Goal: Use online tool/utility: Use online tool/utility

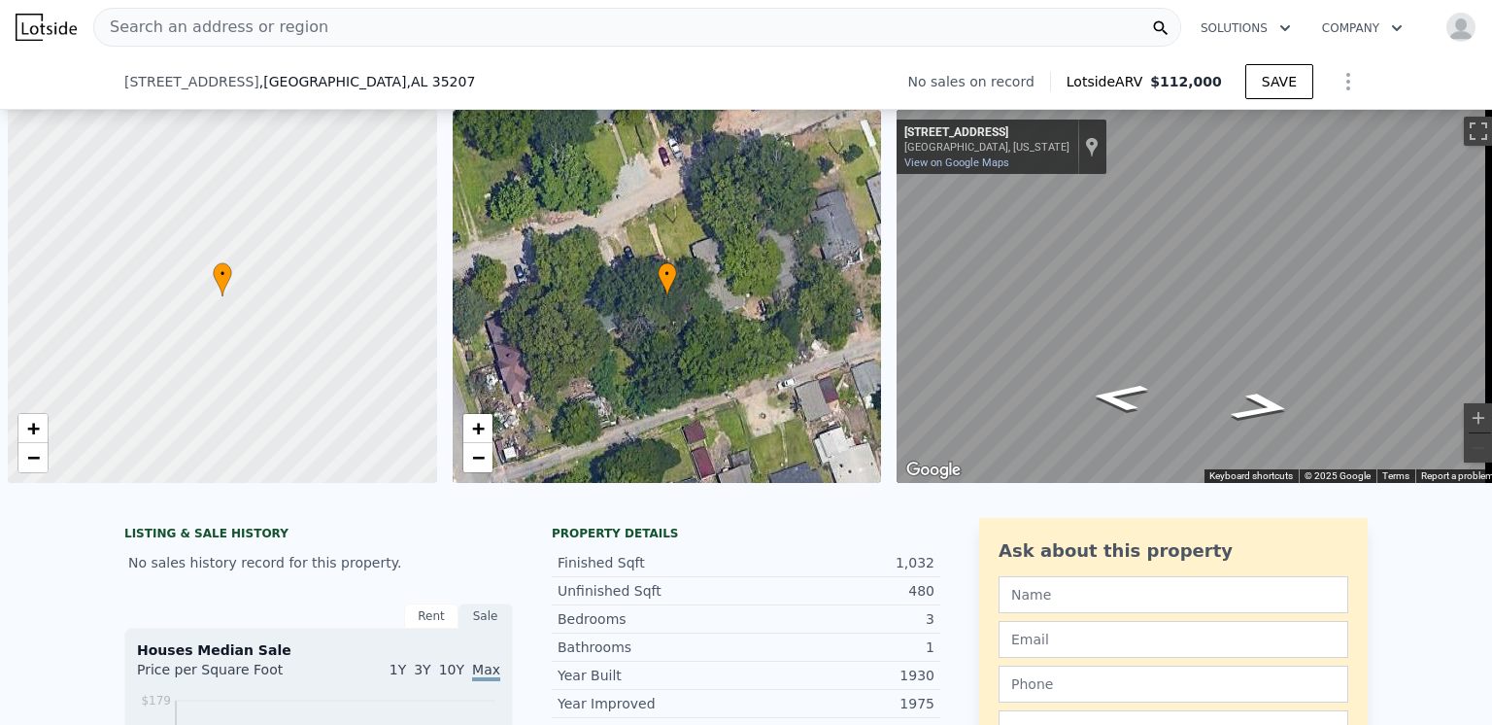
select select "30"
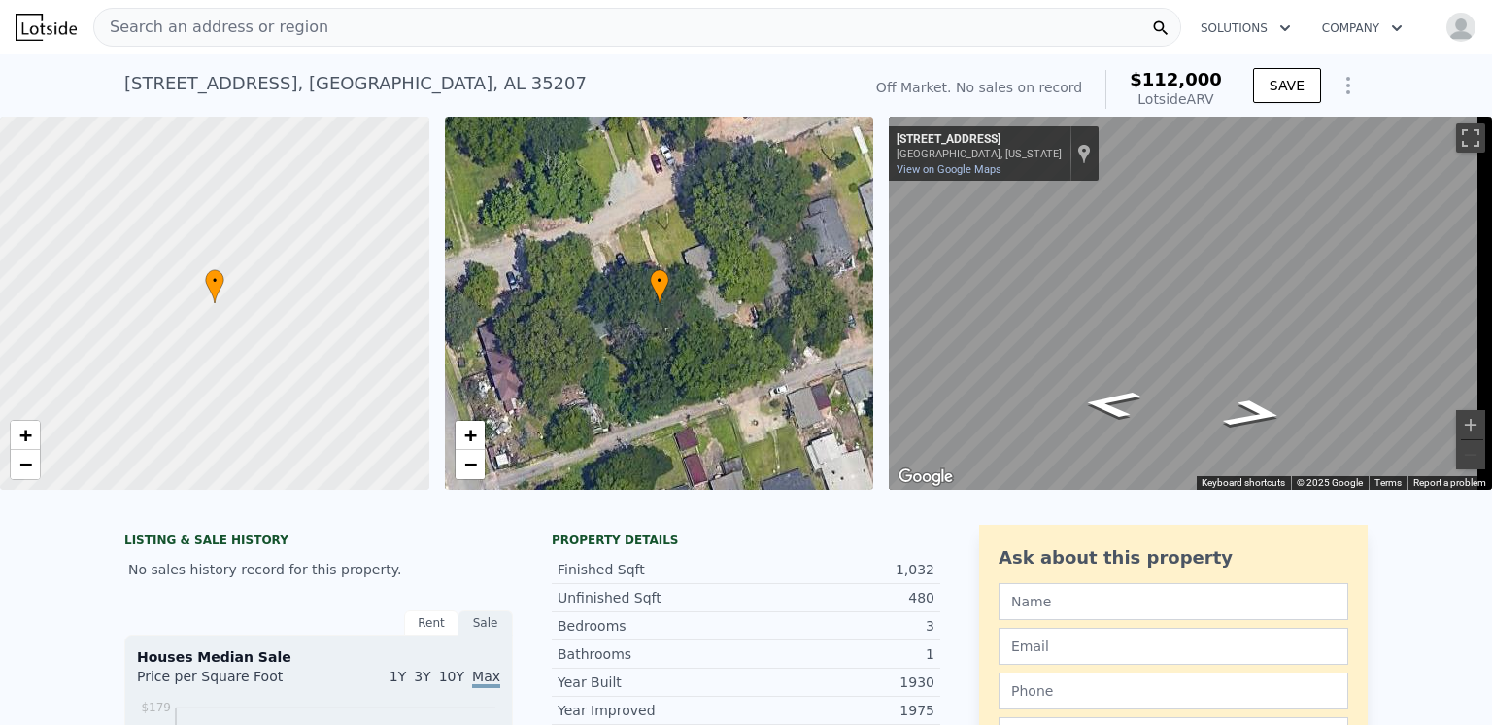
click at [250, 29] on span "Search an address or region" at bounding box center [211, 27] width 234 height 23
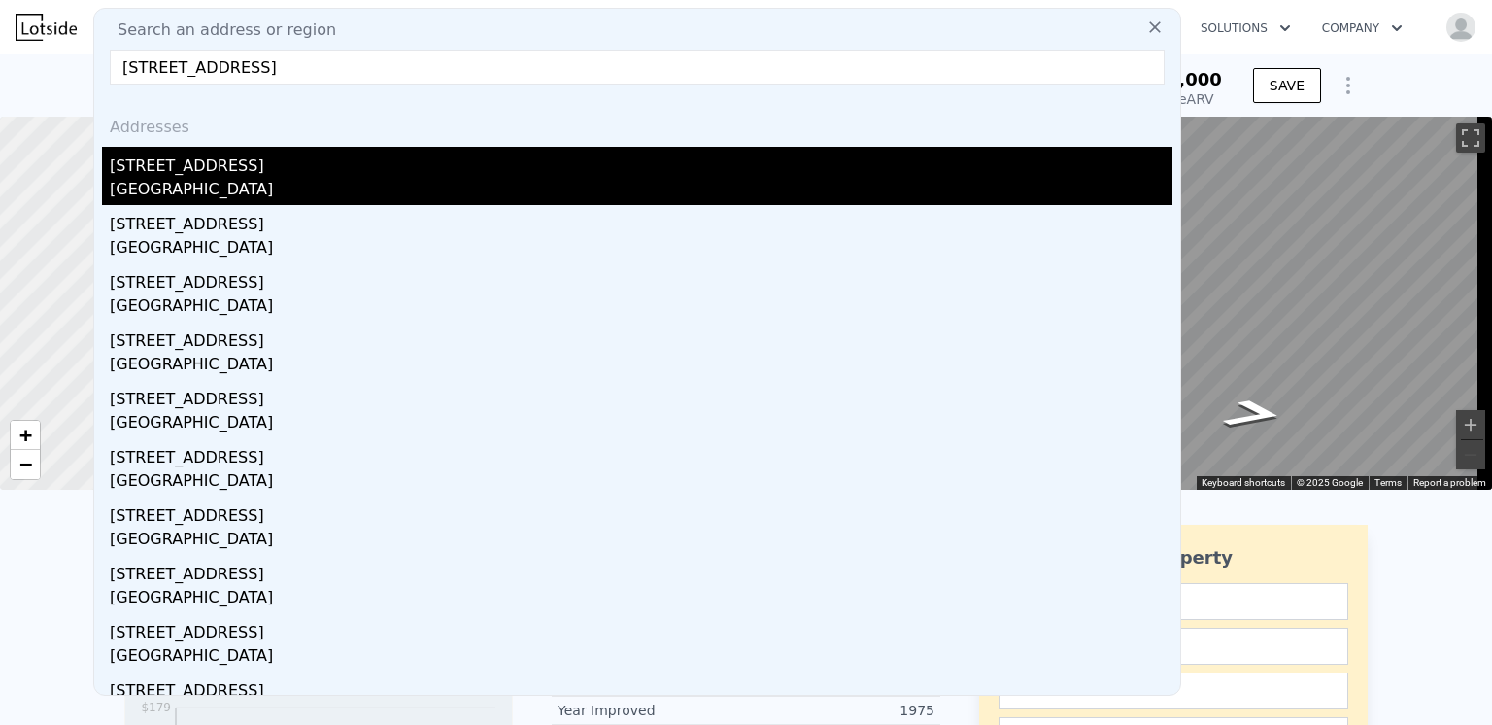
type input "2610 Wisteria Street, Jacksonville, FL 32209"
click at [168, 180] on div "Jacksonville, FL 32209" at bounding box center [641, 191] width 1063 height 27
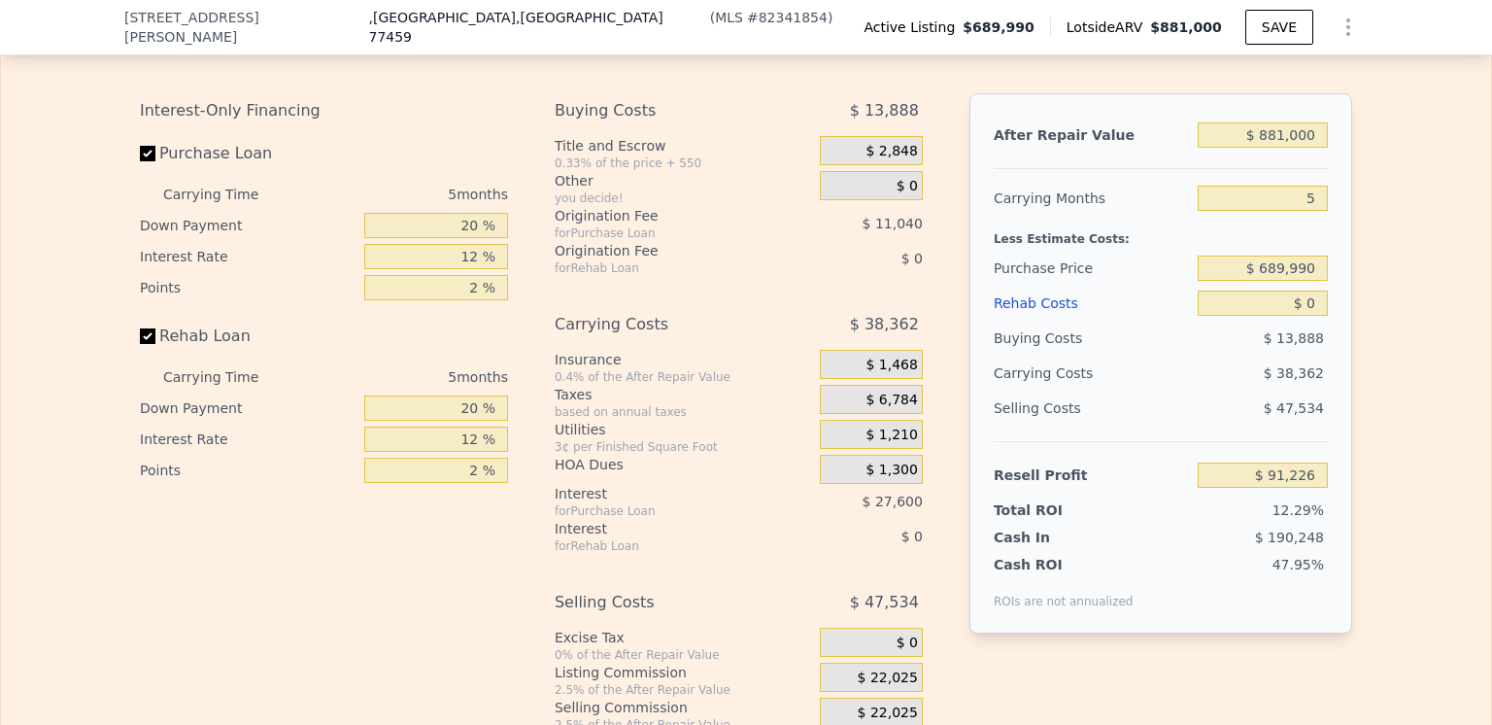
scroll to position [2906, 0]
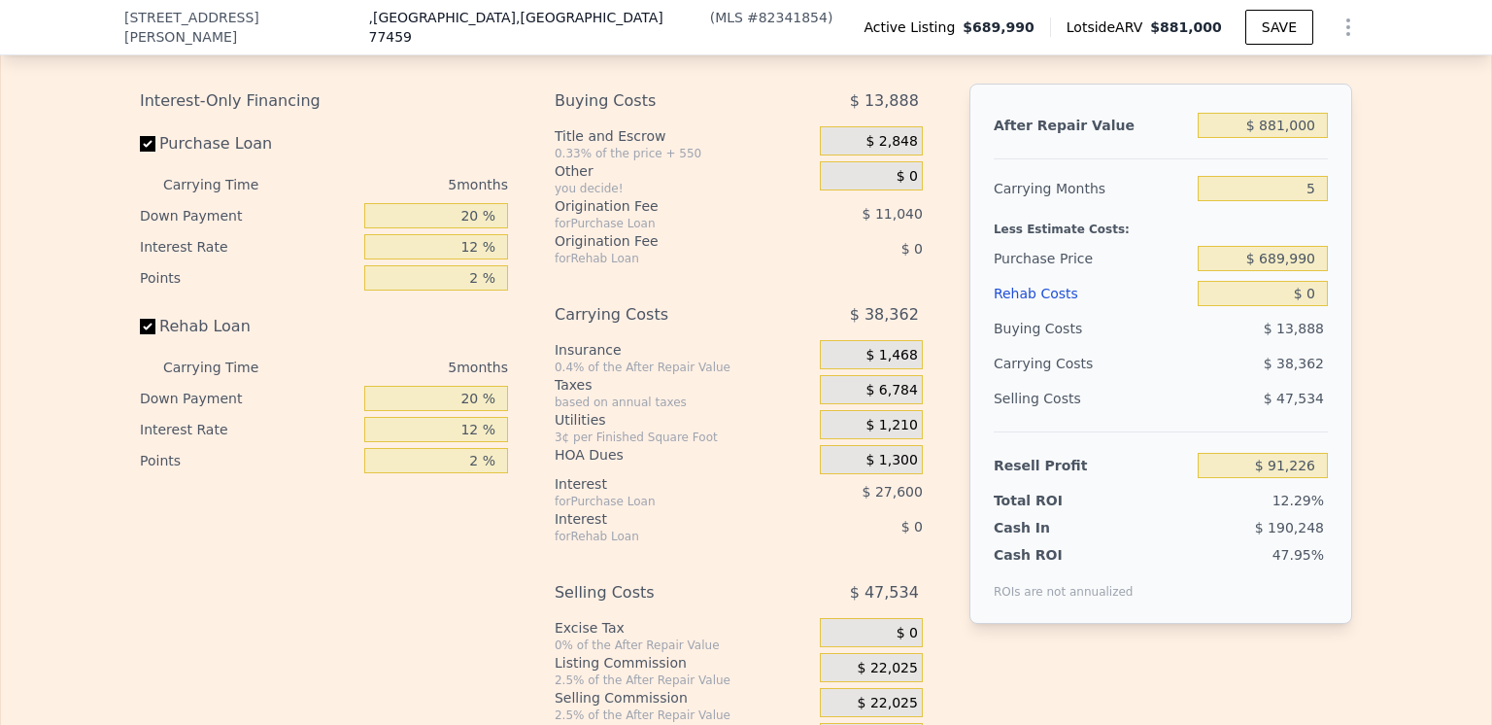
click at [1014, 296] on div "Rehab Costs" at bounding box center [1092, 293] width 196 height 35
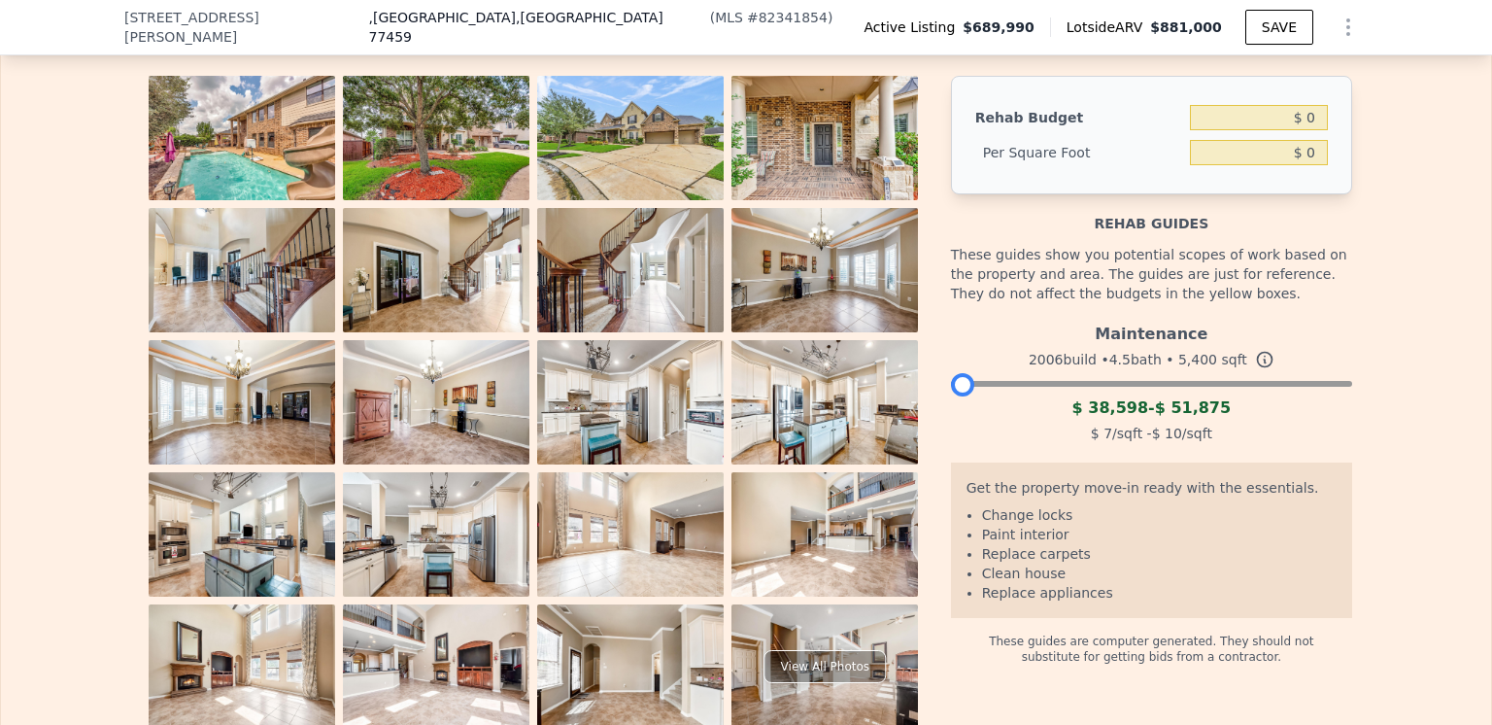
drag, startPoint x: 1329, startPoint y: 388, endPoint x: 919, endPoint y: 393, distance: 409.9
click at [919, 393] on div "View All Photos Rehab Budget $ 0 Per Square Foot $ 0 Rehab guides These guides …" at bounding box center [746, 402] width 1212 height 653
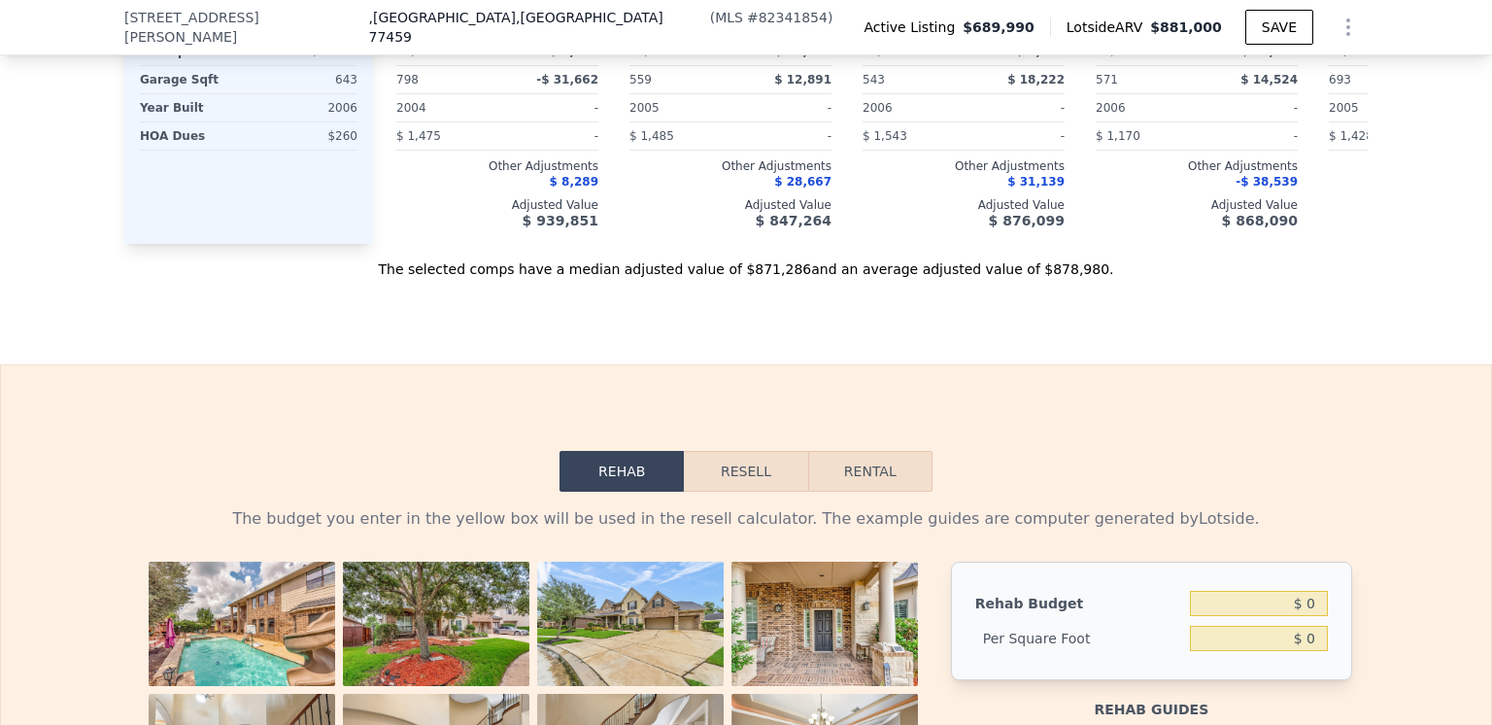
scroll to position [2809, 0]
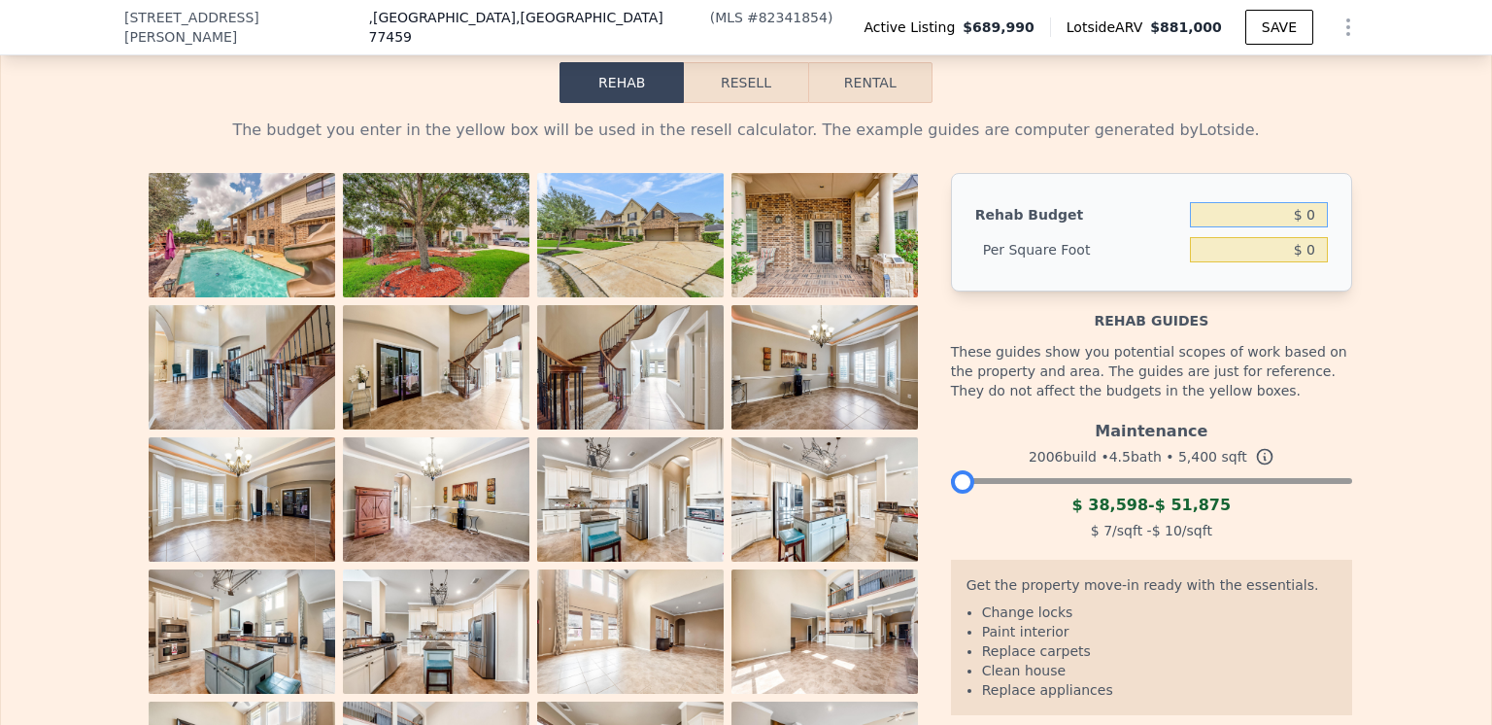
click at [1309, 215] on input "$ 0" at bounding box center [1259, 214] width 138 height 25
type input "$ 25,000"
click at [1417, 198] on div "The budget you enter in the yellow box will be used in the resell calculator. T…" at bounding box center [746, 464] width 1490 height 723
type input "$ 4.63"
click at [759, 80] on button "Resell" at bounding box center [745, 82] width 123 height 41
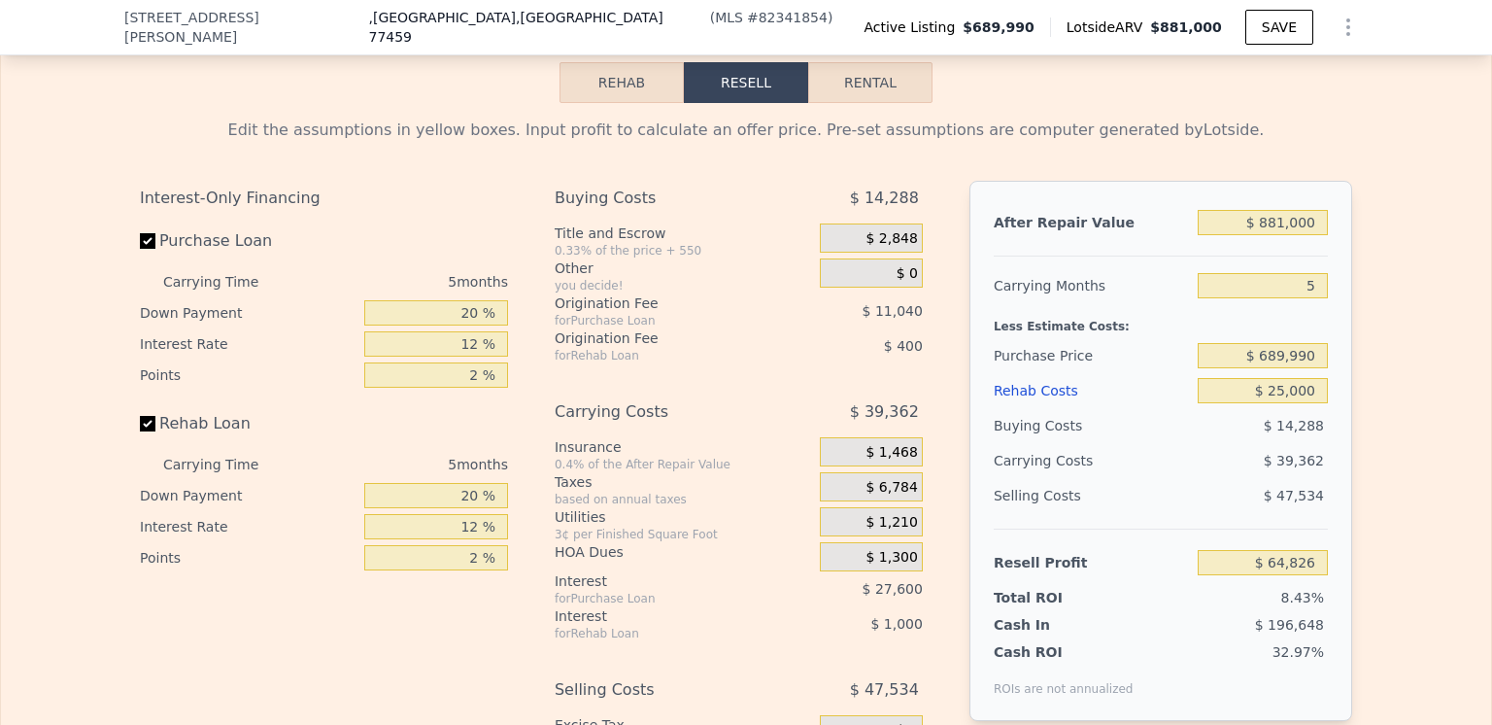
click at [868, 84] on button "Rental" at bounding box center [870, 82] width 124 height 41
select select "30"
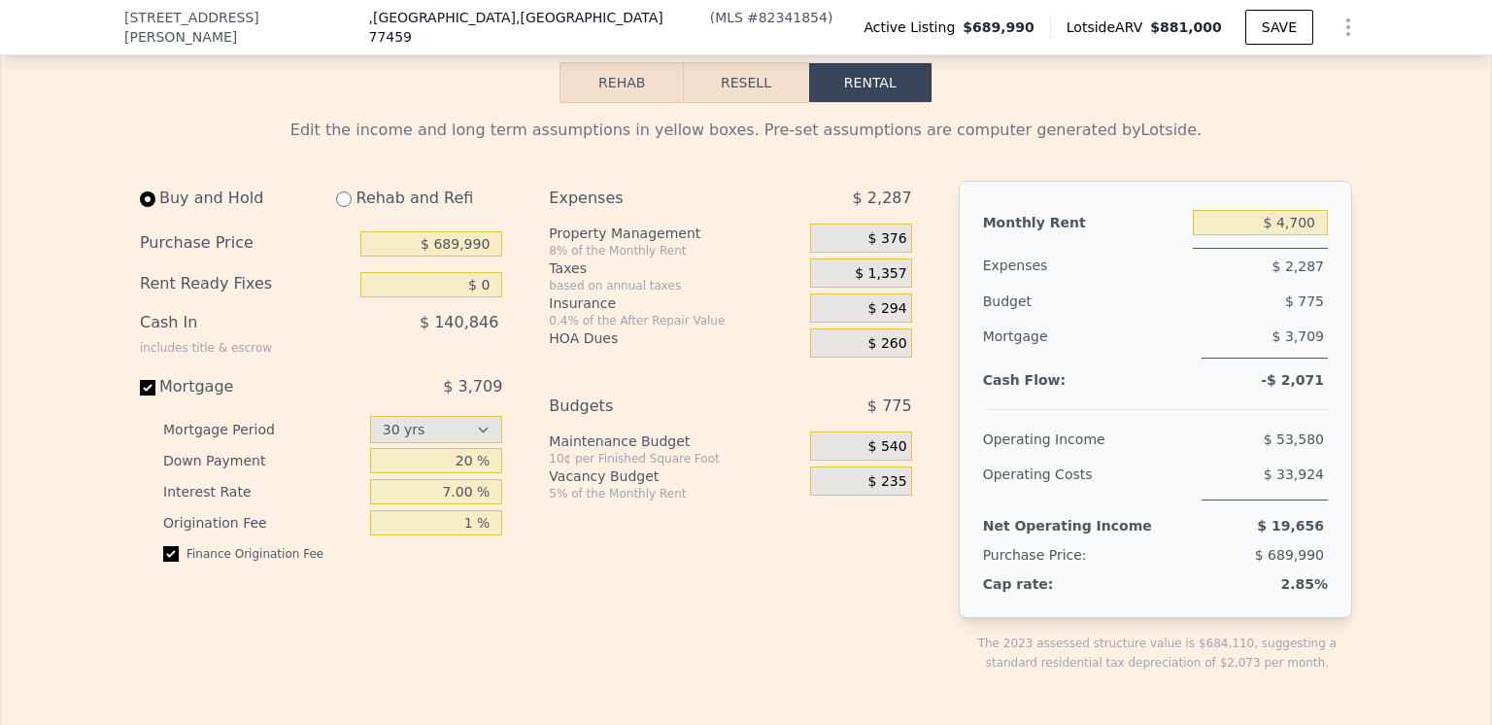
click at [742, 84] on button "Resell" at bounding box center [745, 82] width 123 height 41
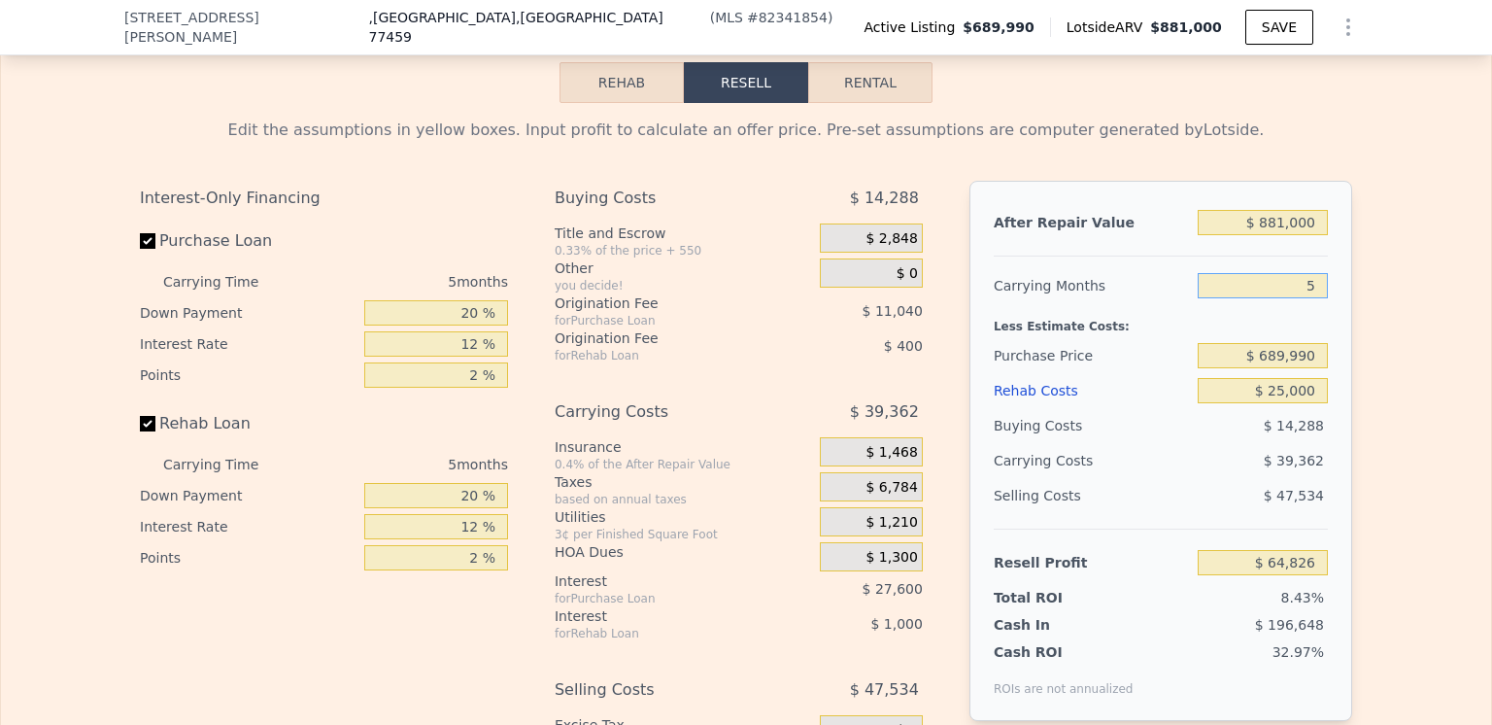
click at [1308, 288] on input "5" at bounding box center [1263, 285] width 130 height 25
type input "3"
type input "$ 80,571"
type input "3"
click at [1373, 287] on div "Edit the assumptions in yellow boxes. Input profit to calculate an offer price.…" at bounding box center [746, 479] width 1490 height 752
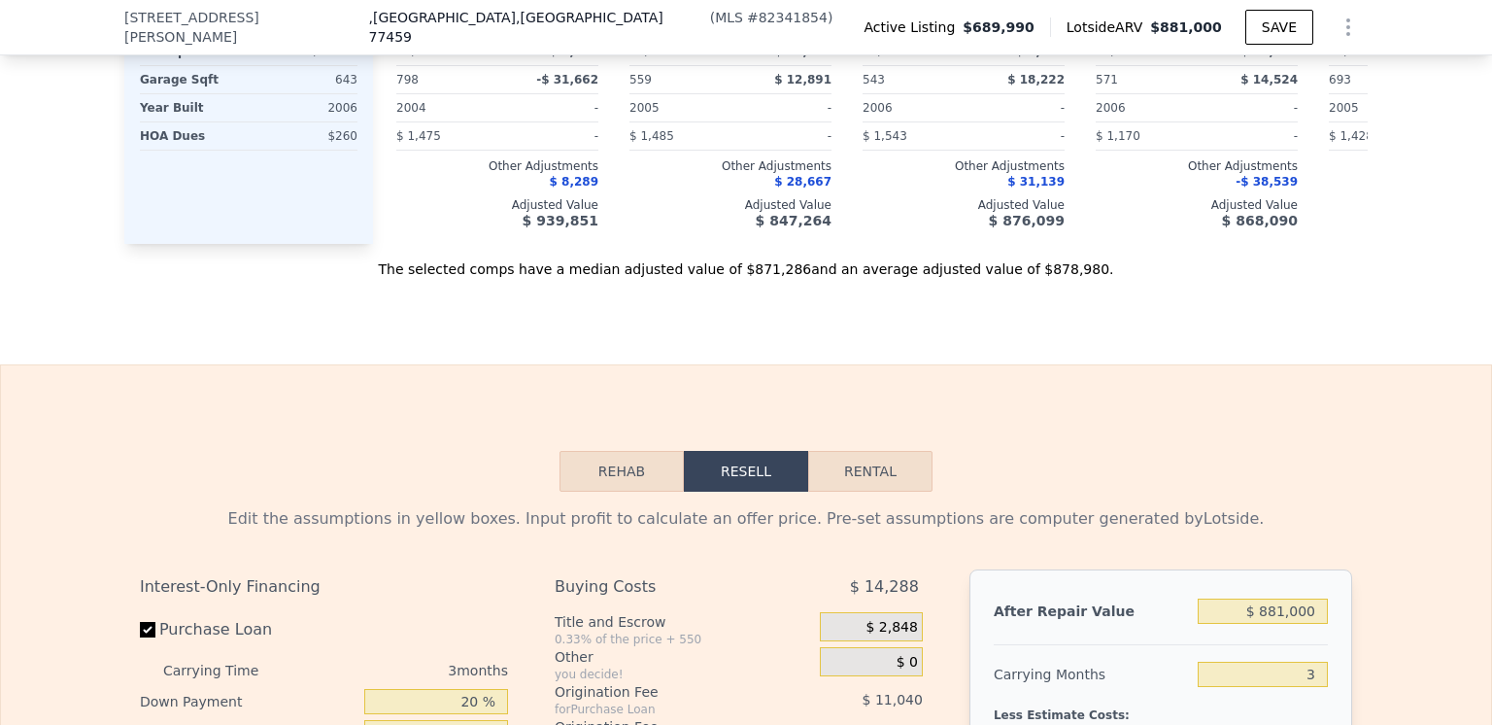
scroll to position [2032, 0]
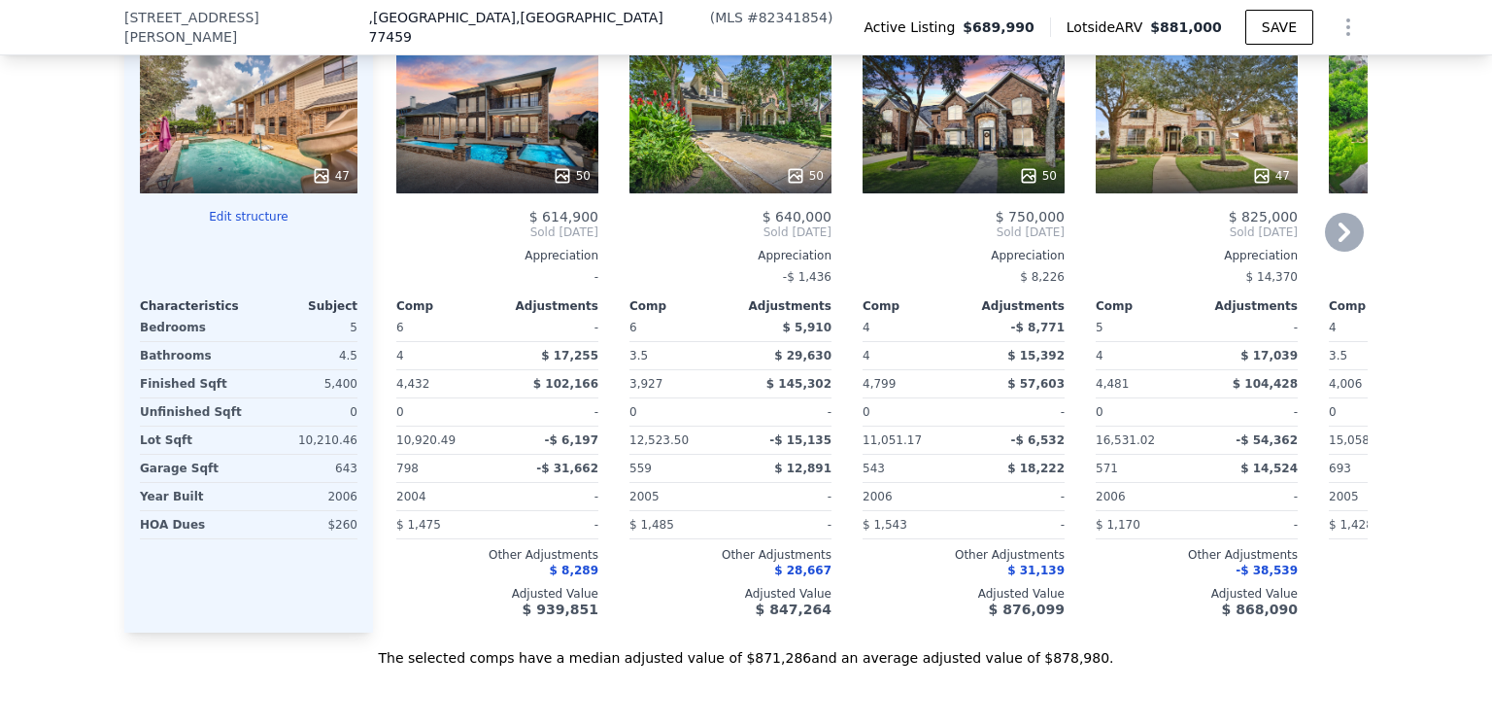
click at [1338, 222] on icon at bounding box center [1344, 231] width 12 height 19
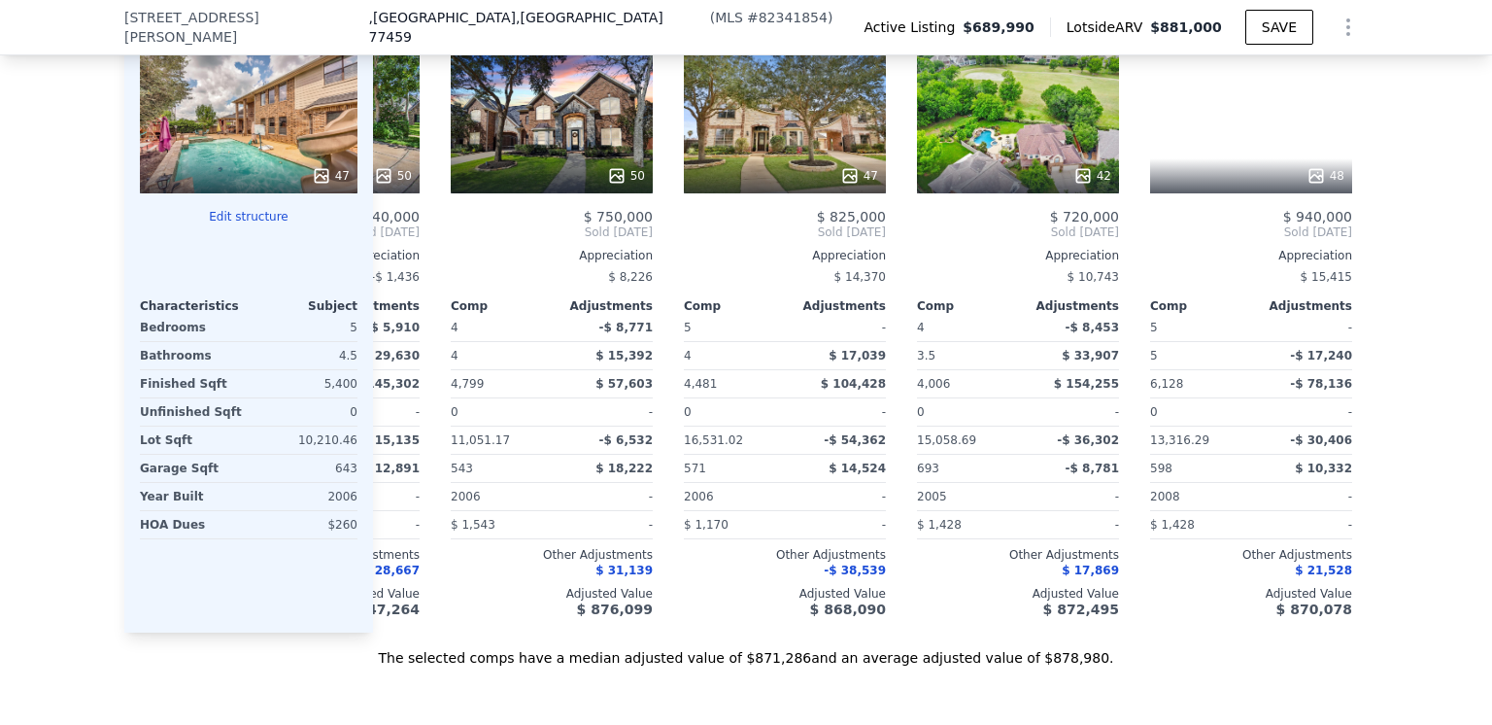
scroll to position [0, 466]
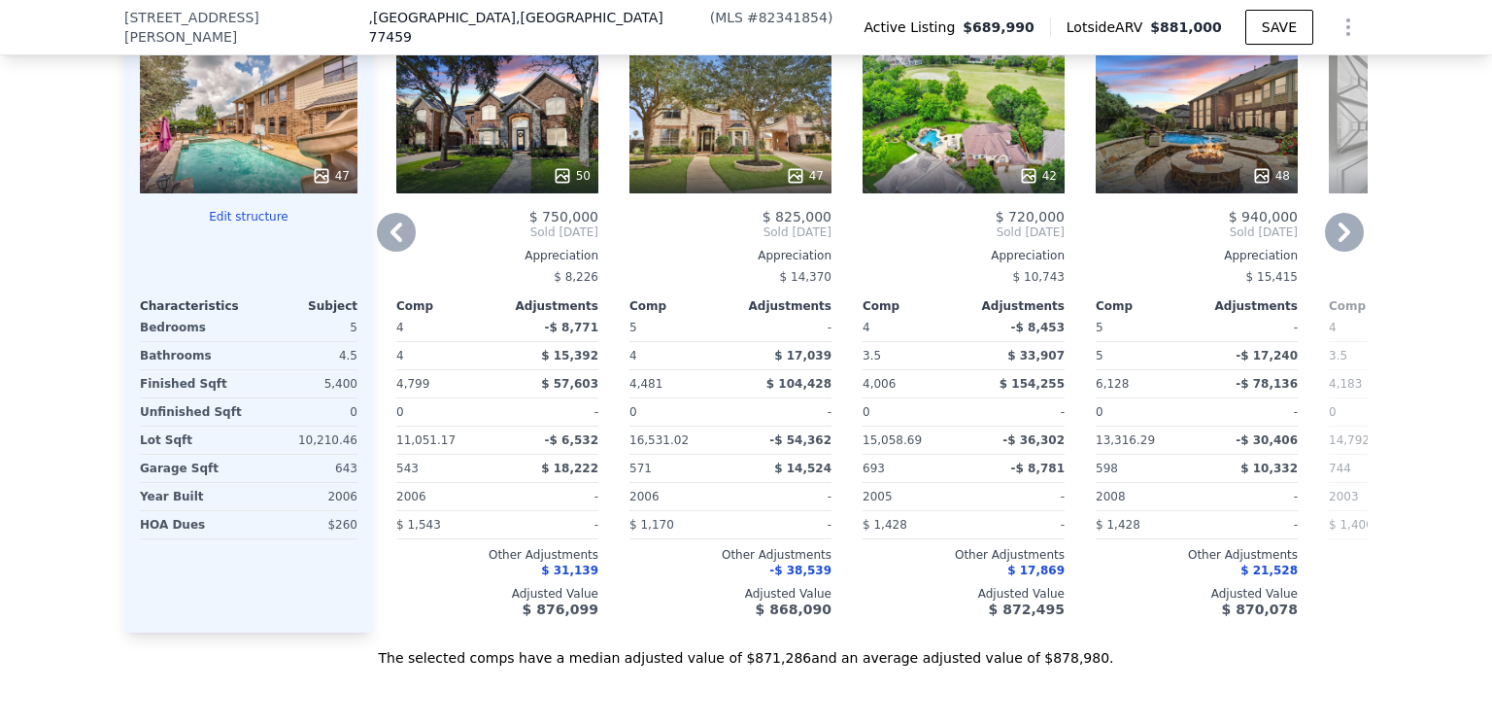
click at [1334, 219] on icon at bounding box center [1344, 232] width 39 height 39
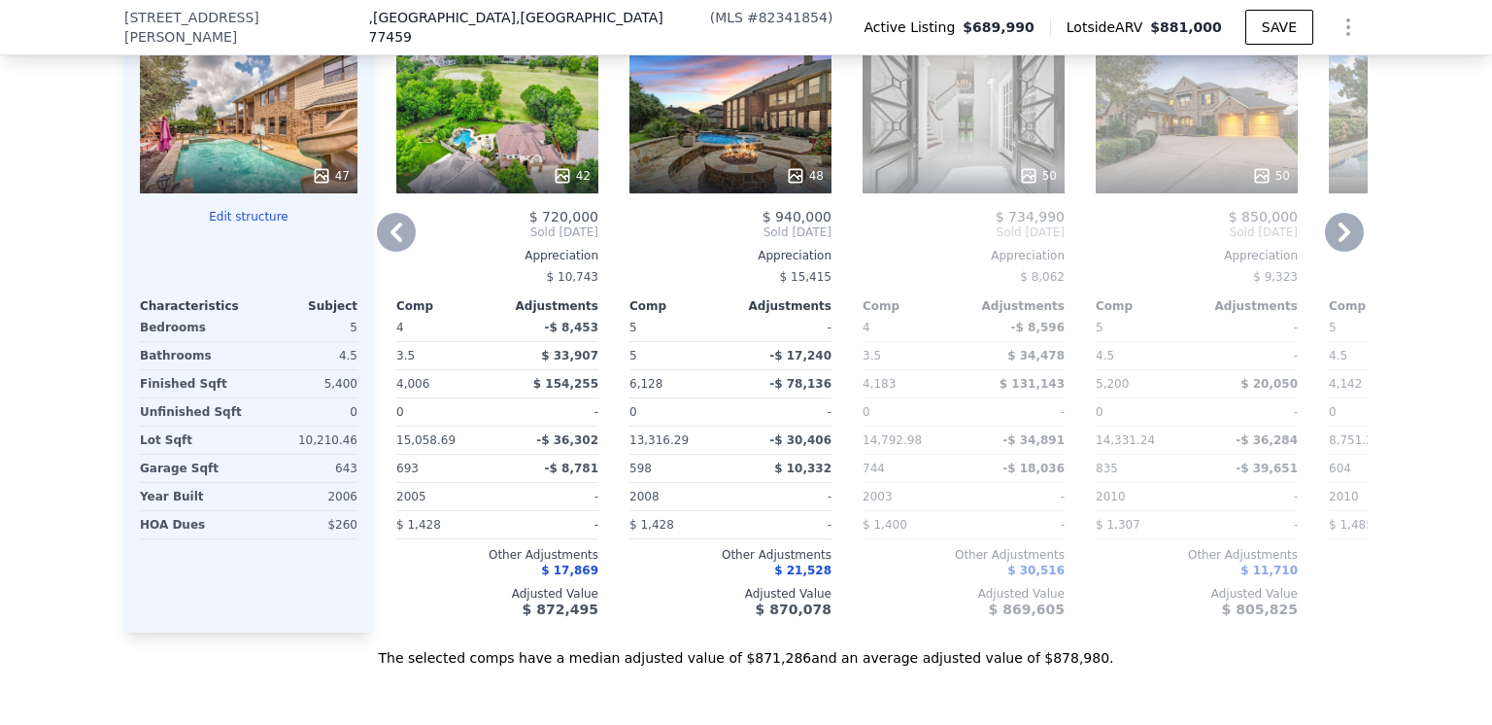
scroll to position [1935, 0]
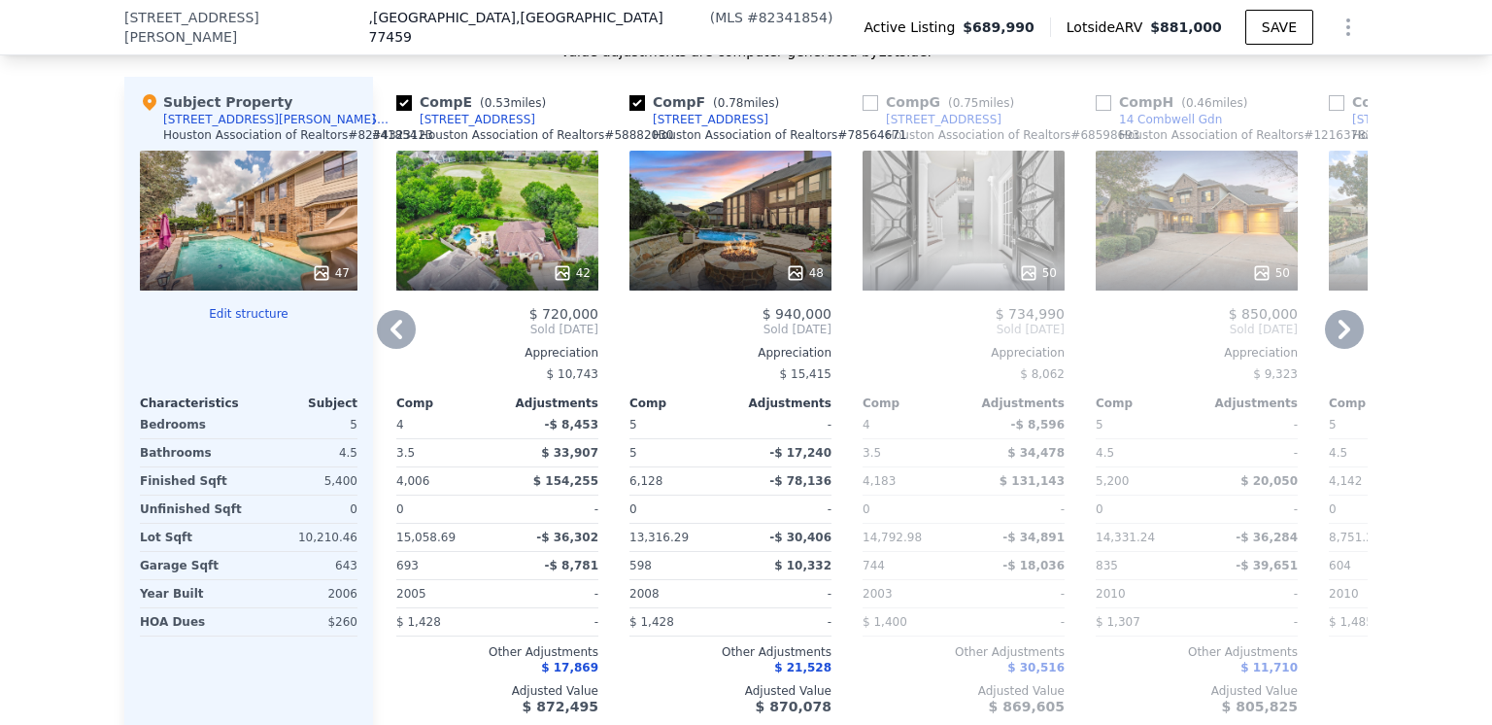
click at [1096, 95] on input "checkbox" at bounding box center [1104, 103] width 16 height 16
checkbox input "true"
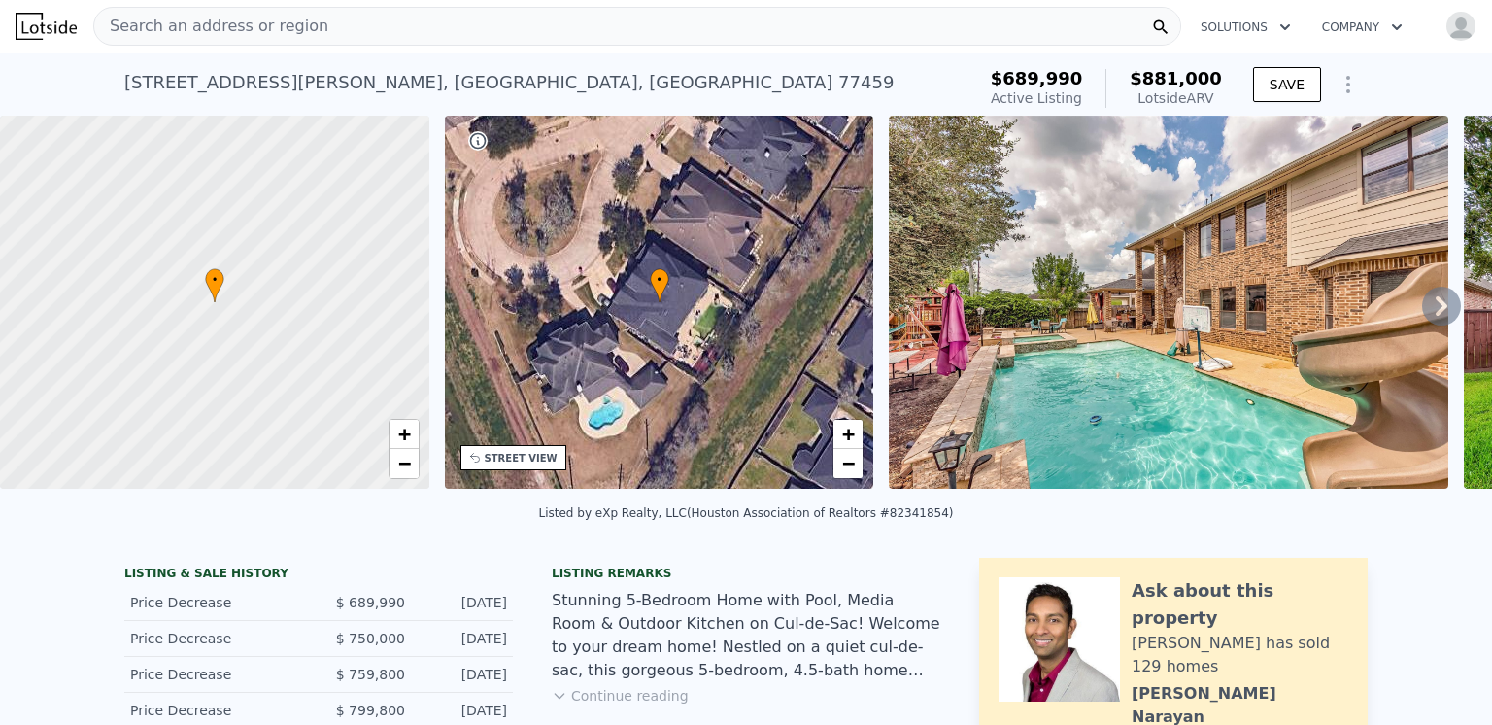
scroll to position [0, 0]
click at [1425, 312] on icon at bounding box center [1441, 306] width 39 height 39
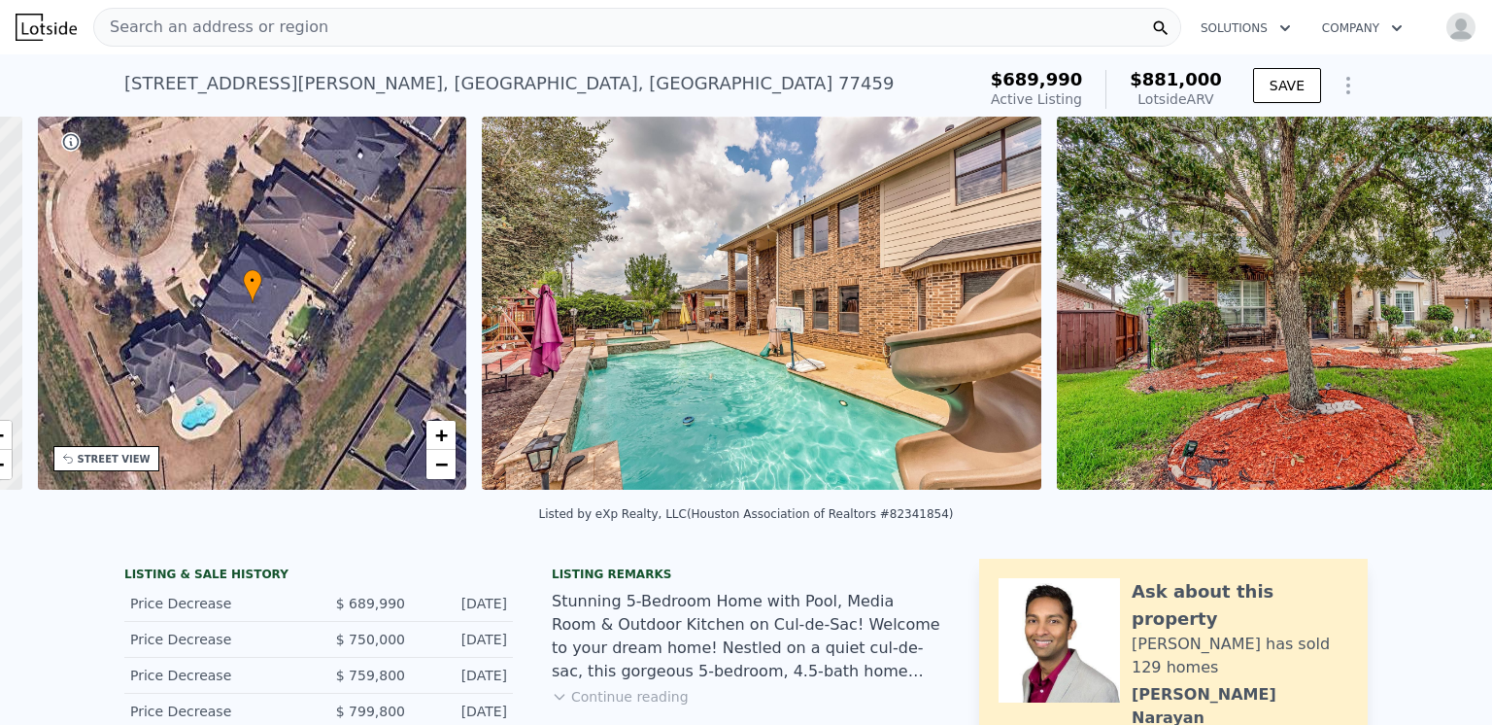
scroll to position [0, 452]
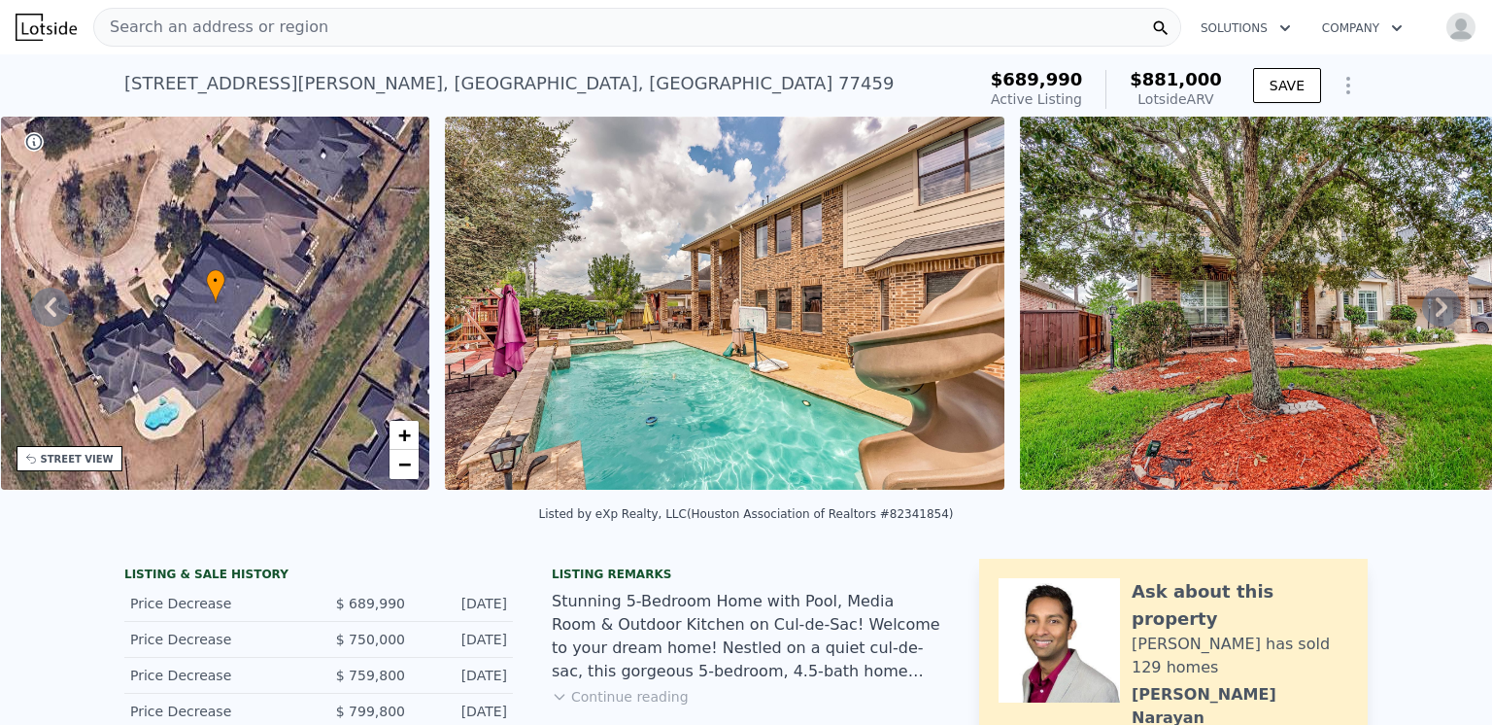
click at [1425, 312] on icon at bounding box center [1441, 306] width 39 height 39
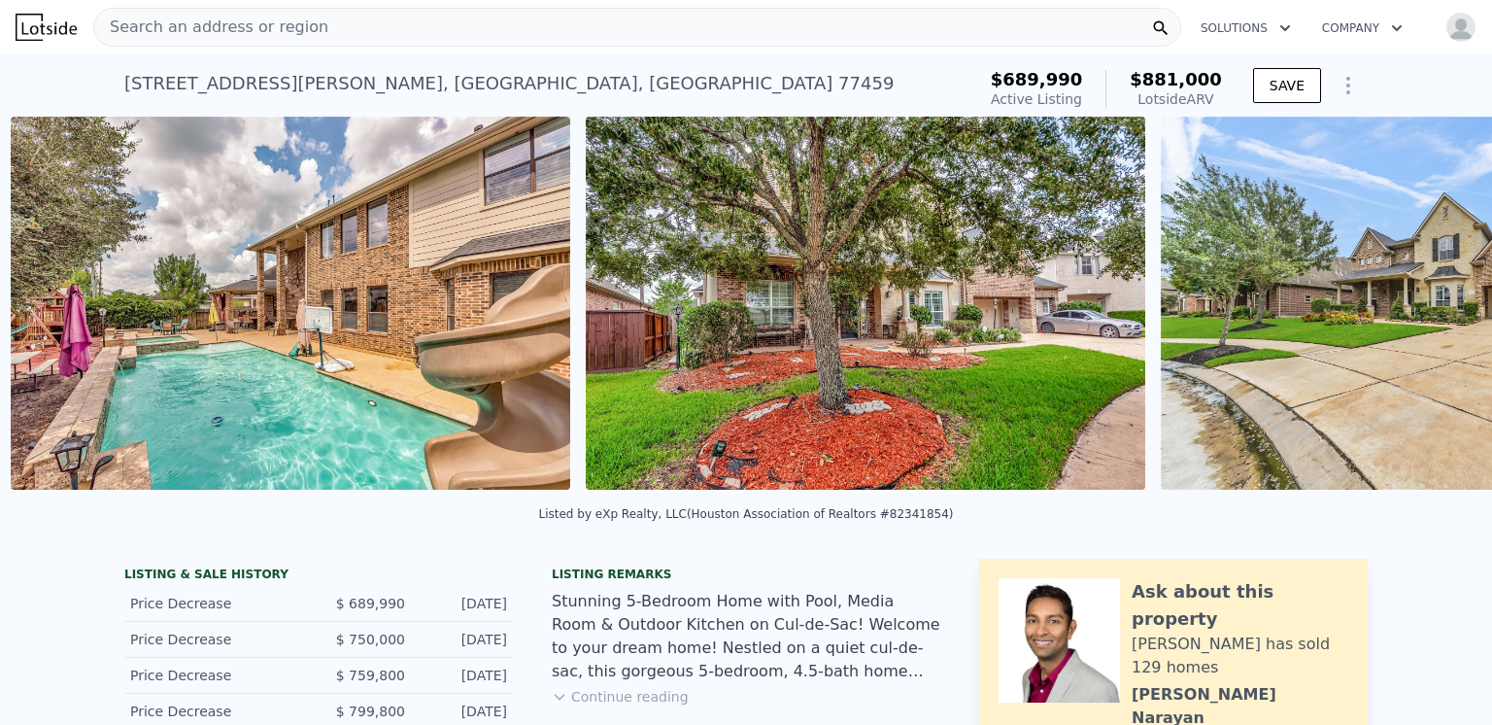
scroll to position [0, 889]
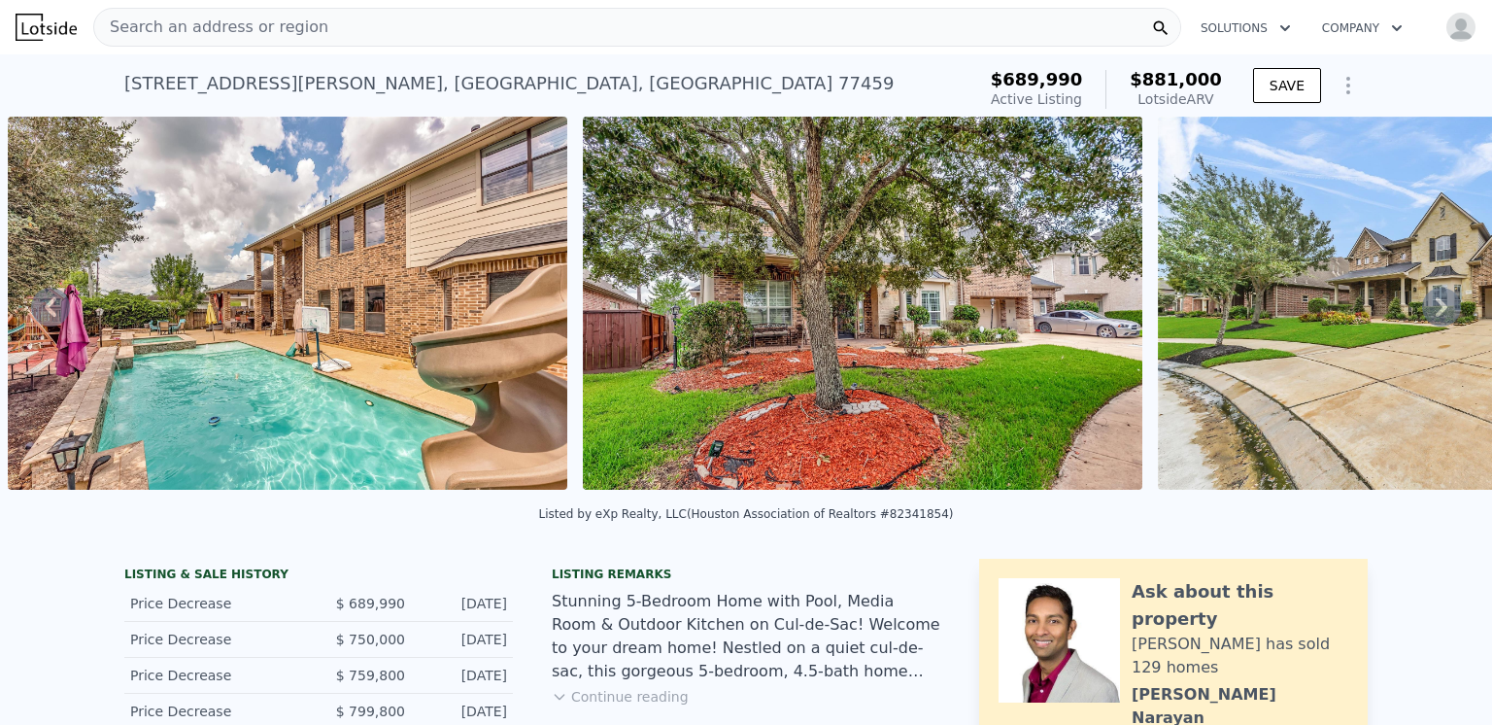
click at [1425, 312] on icon at bounding box center [1441, 306] width 39 height 39
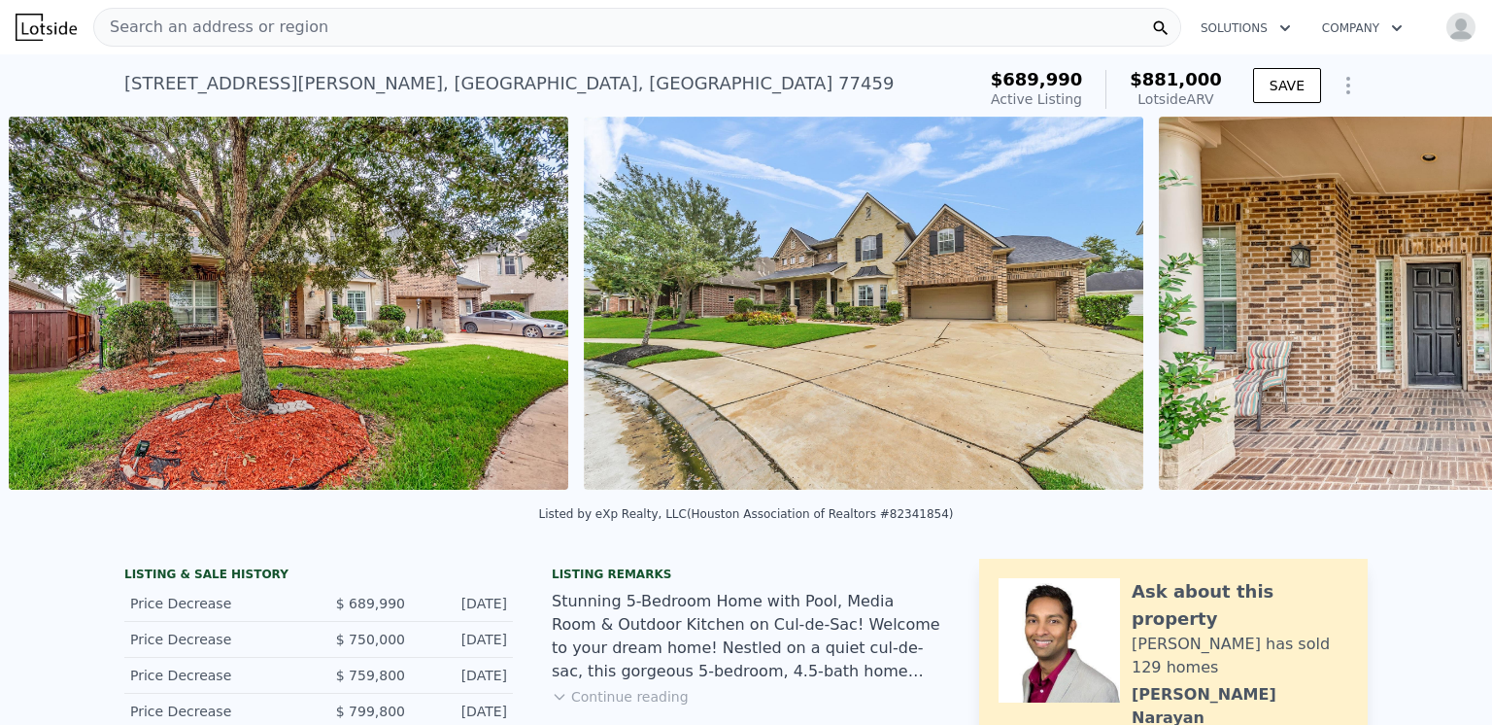
scroll to position [0, 1464]
click at [45, 313] on icon at bounding box center [51, 306] width 12 height 19
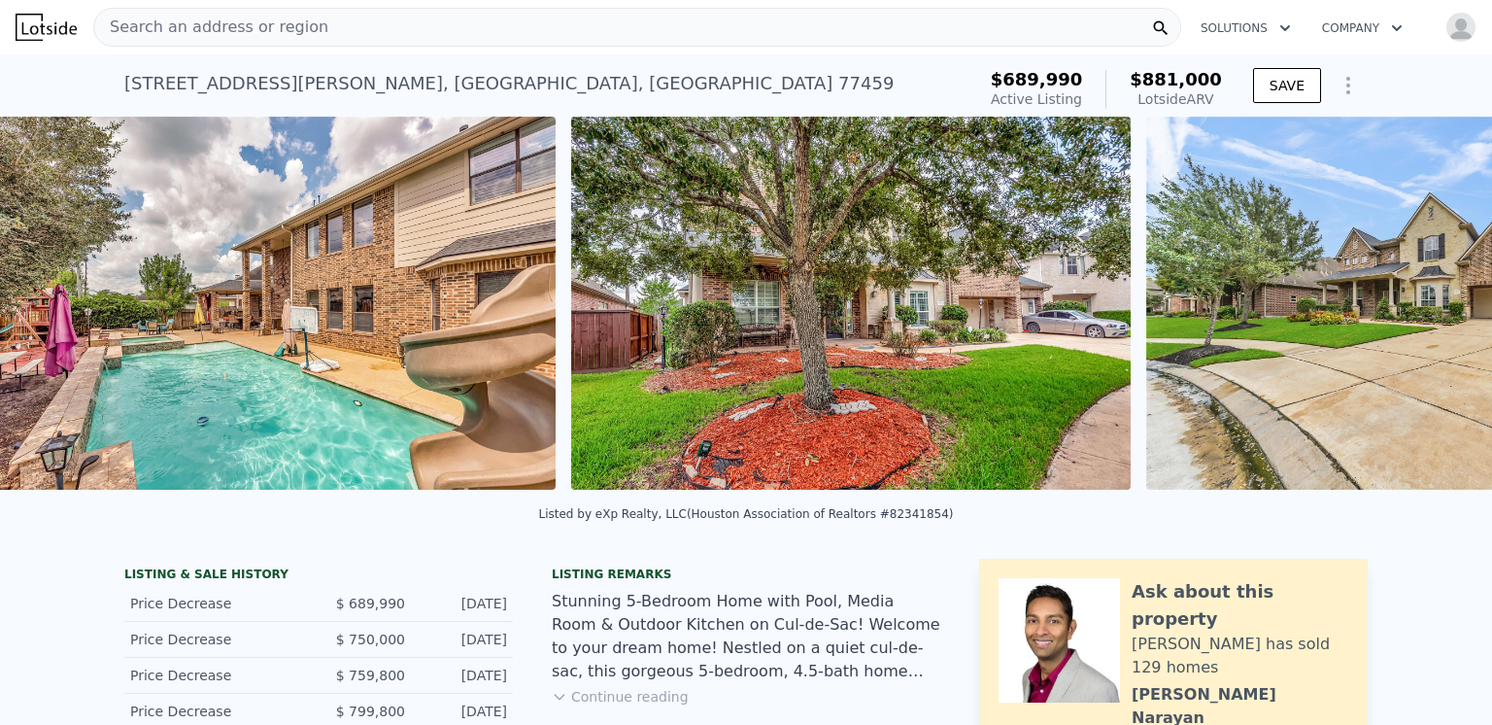
scroll to position [0, 889]
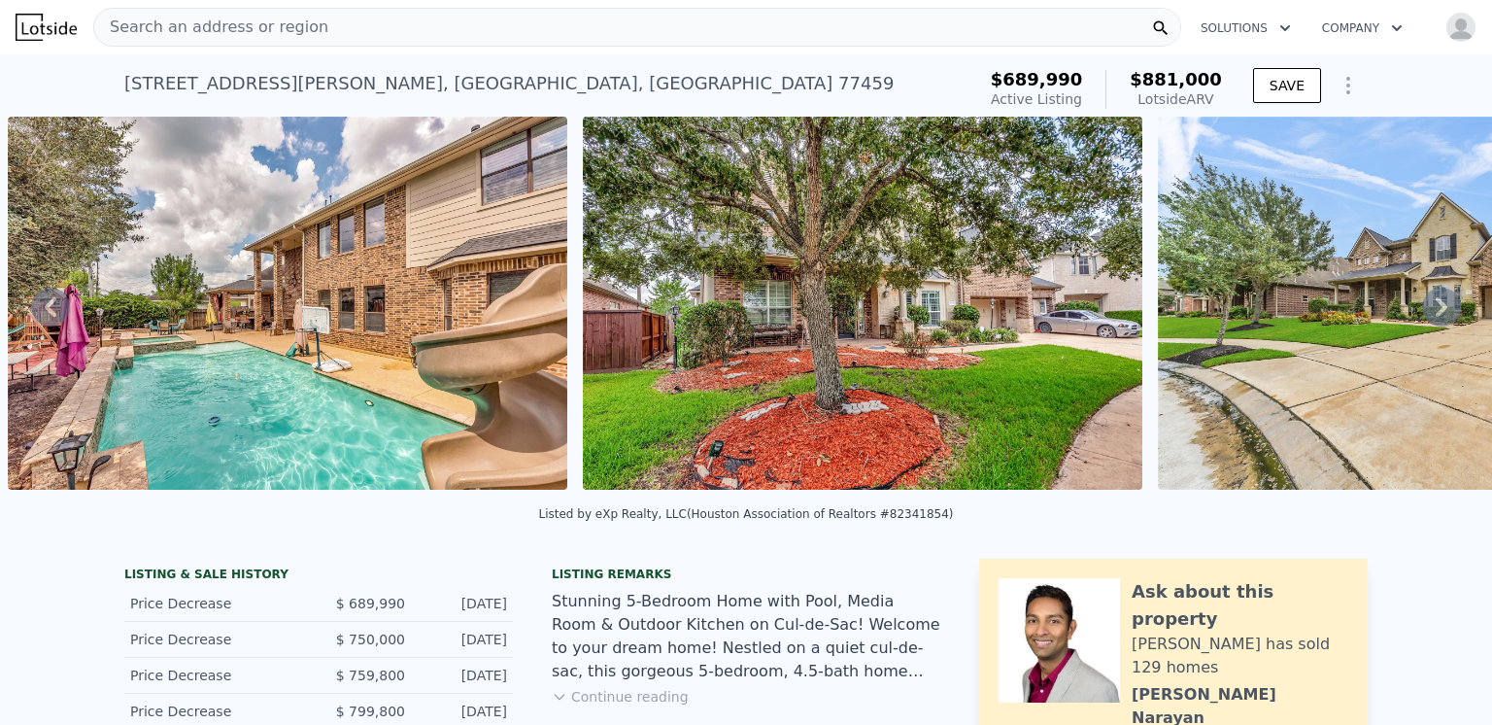
click at [47, 312] on icon at bounding box center [51, 306] width 12 height 19
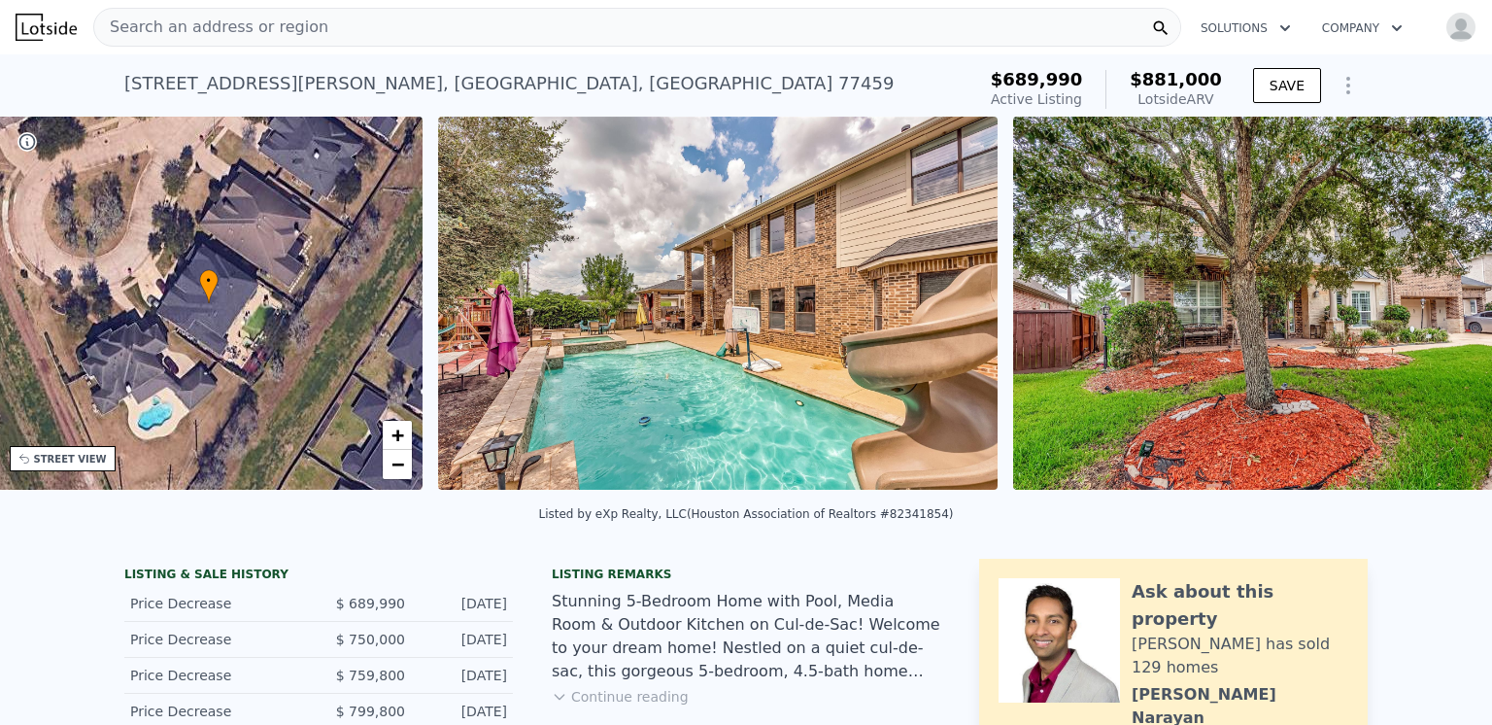
scroll to position [0, 452]
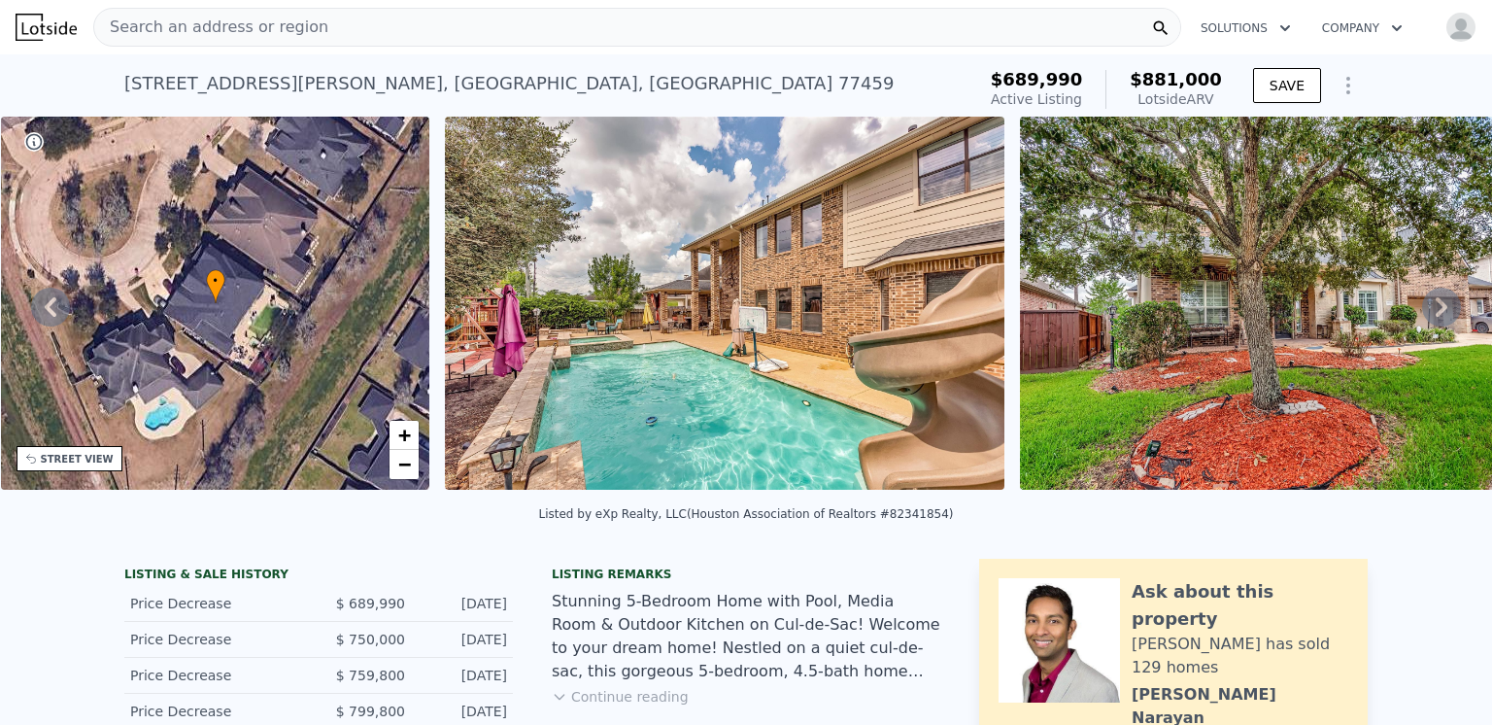
click at [47, 312] on icon at bounding box center [51, 306] width 12 height 19
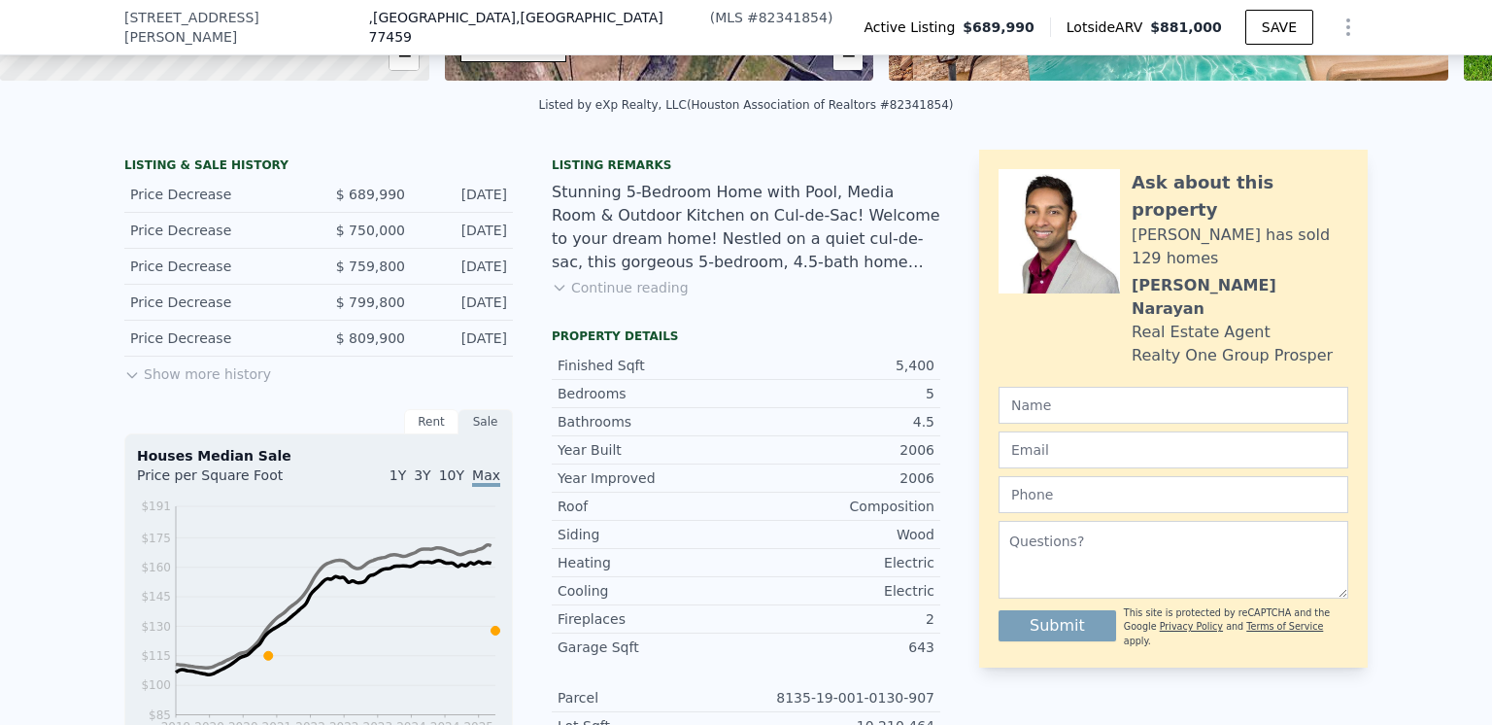
scroll to position [0, 0]
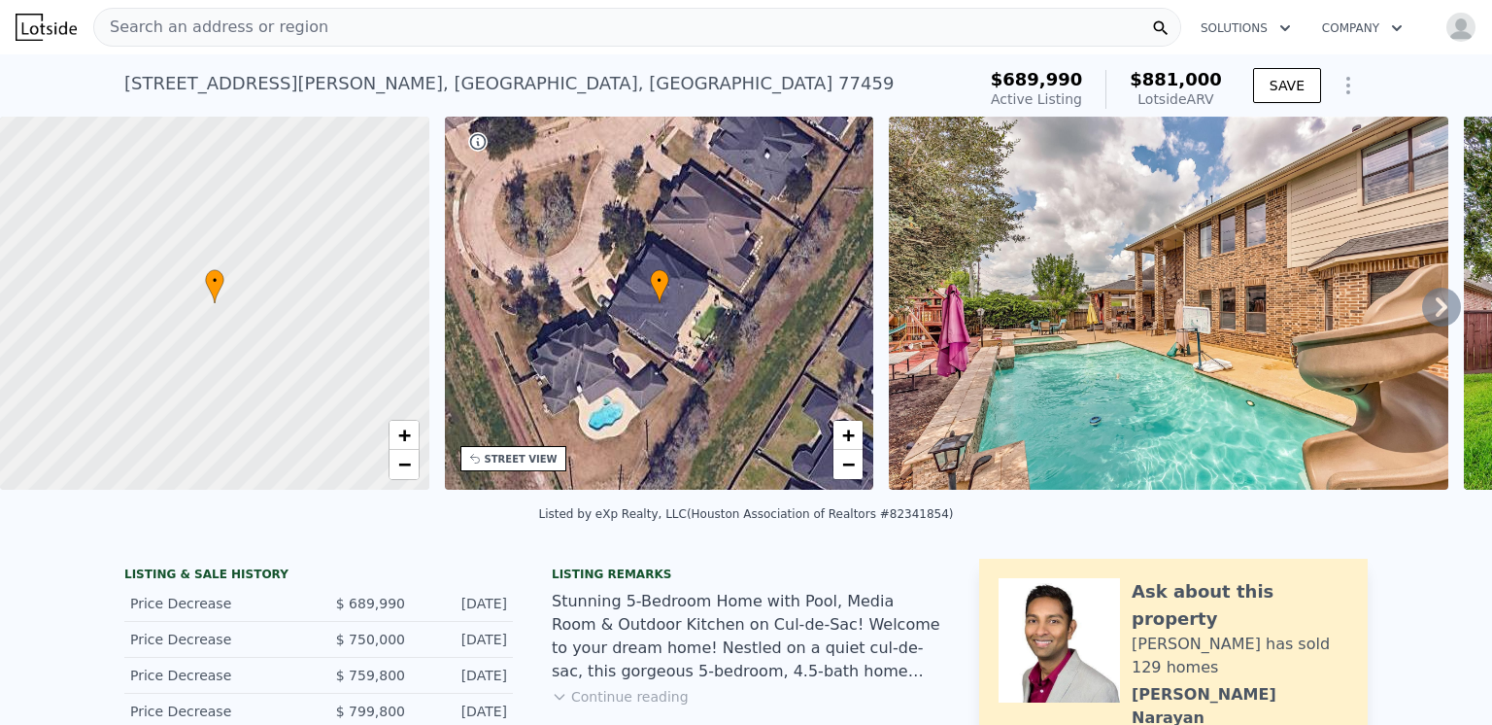
click at [180, 24] on span "Search an address or region" at bounding box center [211, 27] width 234 height 23
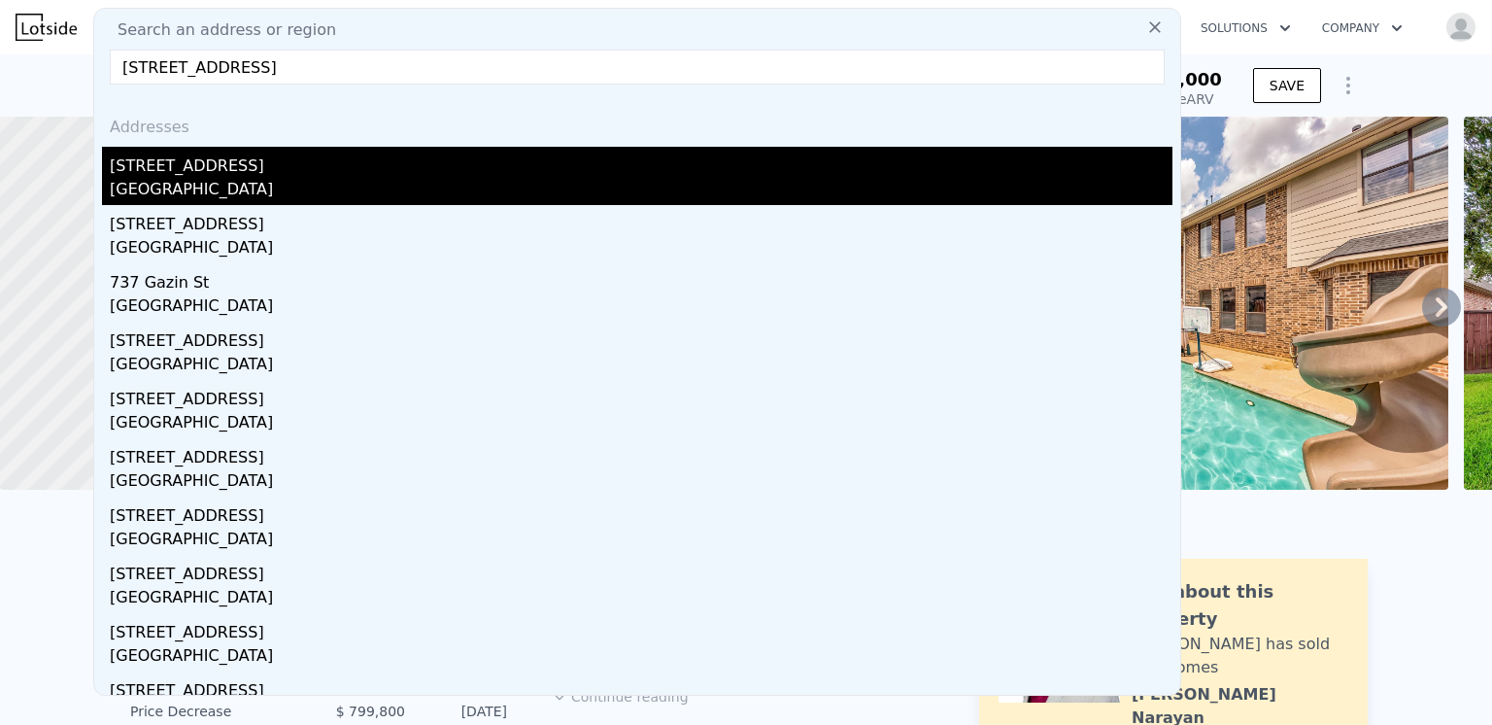
type input "[STREET_ADDRESS]"
click at [155, 180] on div "[GEOGRAPHIC_DATA]" at bounding box center [641, 191] width 1063 height 27
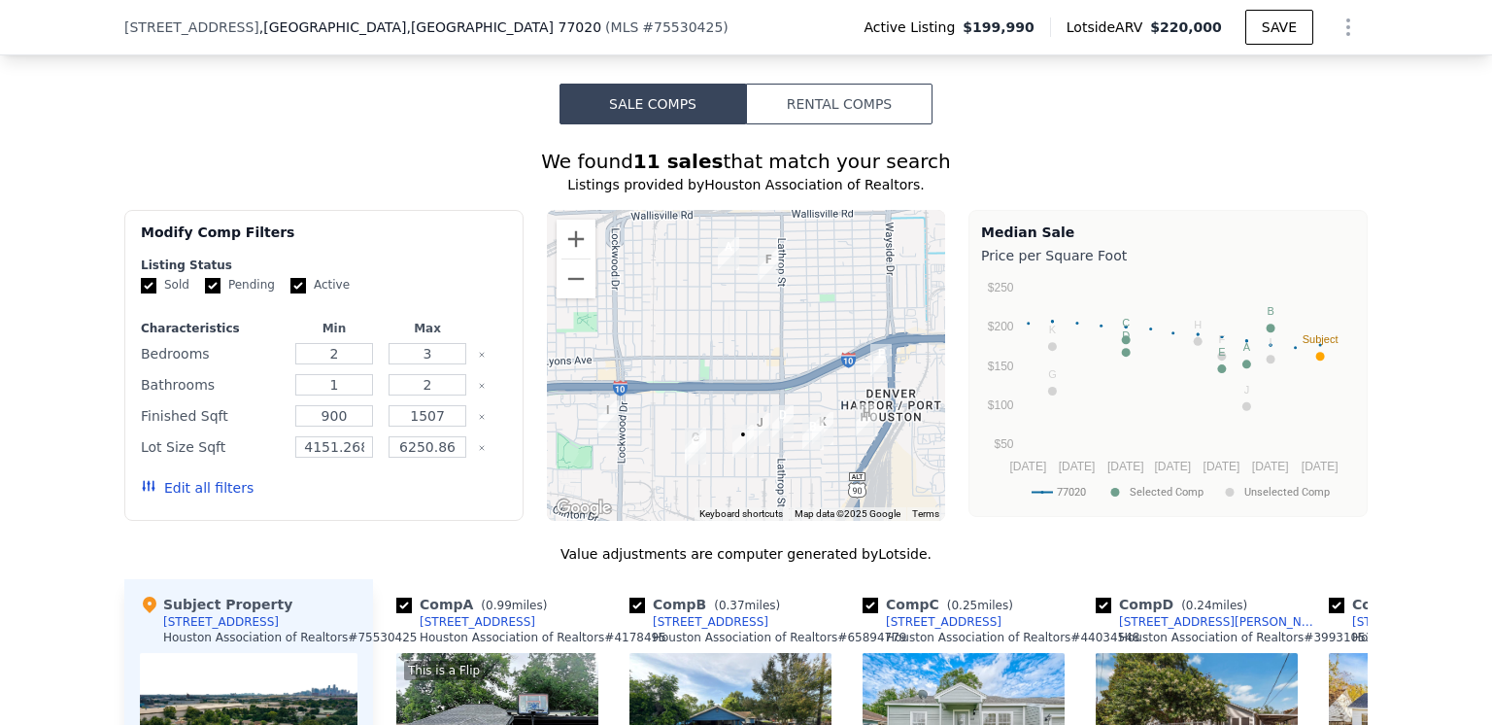
scroll to position [1449, 0]
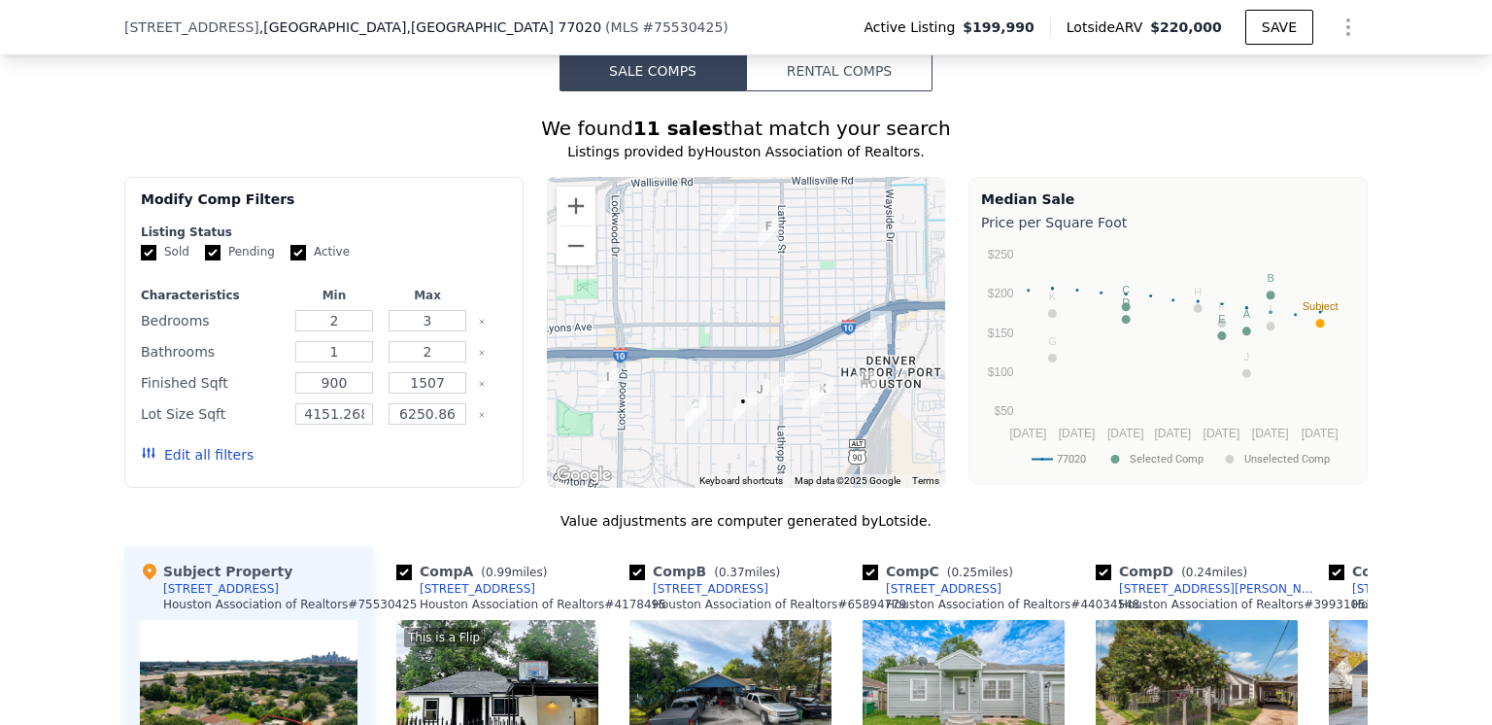
click at [290, 258] on input "Active" at bounding box center [298, 253] width 16 height 16
checkbox input "false"
click at [205, 260] on input "Pending" at bounding box center [213, 253] width 16 height 16
checkbox input "false"
click at [333, 331] on input "2" at bounding box center [333, 320] width 77 height 21
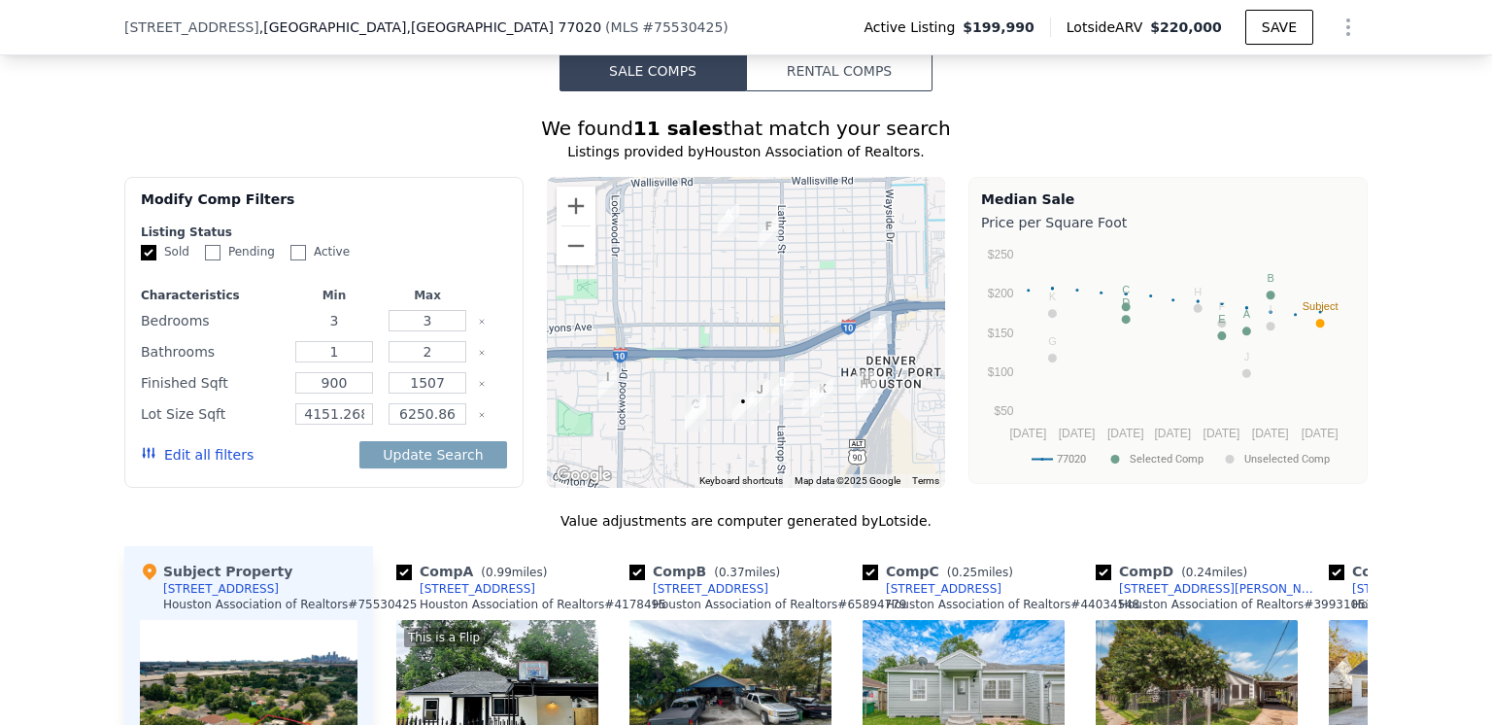
type input "3"
click at [329, 362] on input "1" at bounding box center [333, 351] width 77 height 21
type input "2"
click at [388, 463] on button "Update Search" at bounding box center [432, 454] width 147 height 27
click at [354, 418] on input "4151.26" at bounding box center [333, 413] width 77 height 21
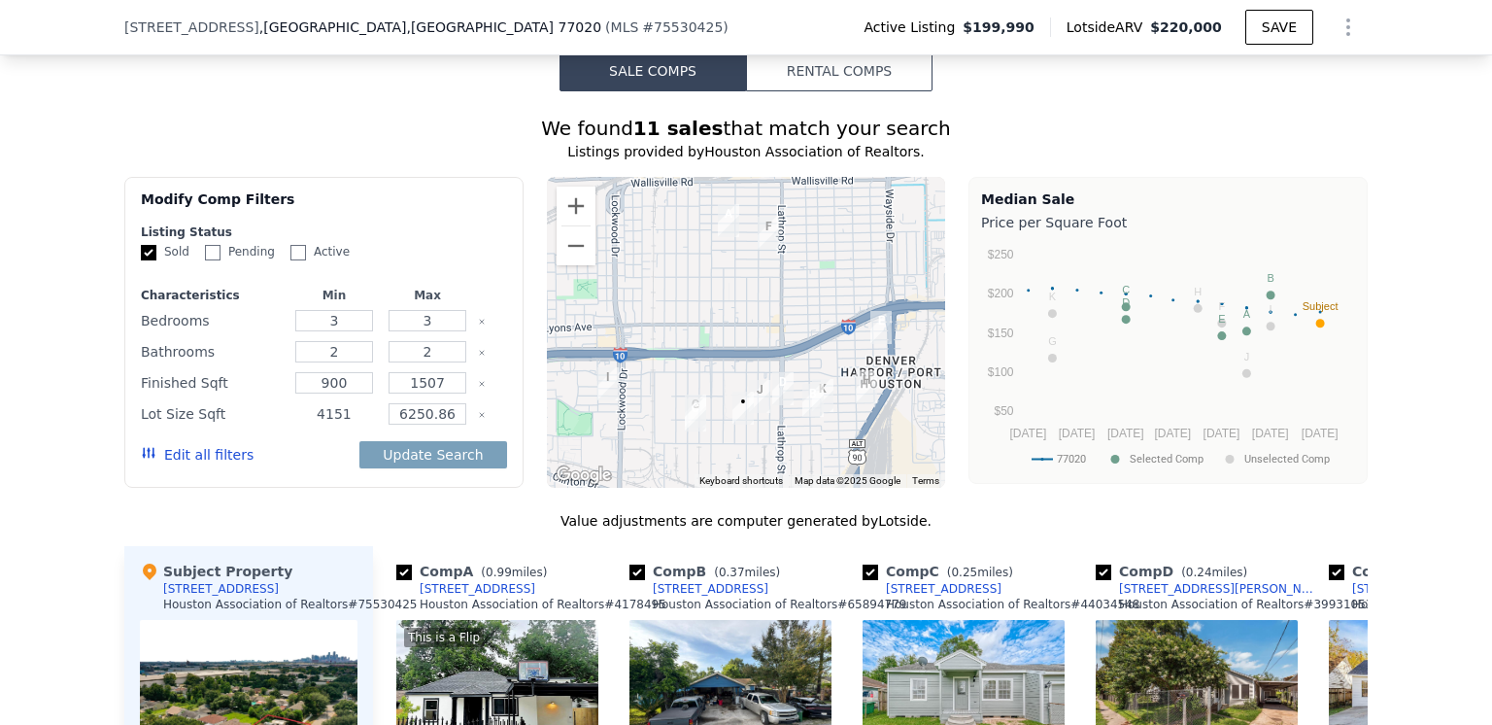
type input "4151"
click at [444, 422] on input "6250.86" at bounding box center [426, 413] width 77 height 21
type input "6250"
click at [460, 518] on div "We found 11 sales that match your search Listings provided by Houston Associati…" at bounding box center [745, 660] width 1243 height 1091
click at [433, 467] on button "Update Search" at bounding box center [432, 454] width 147 height 27
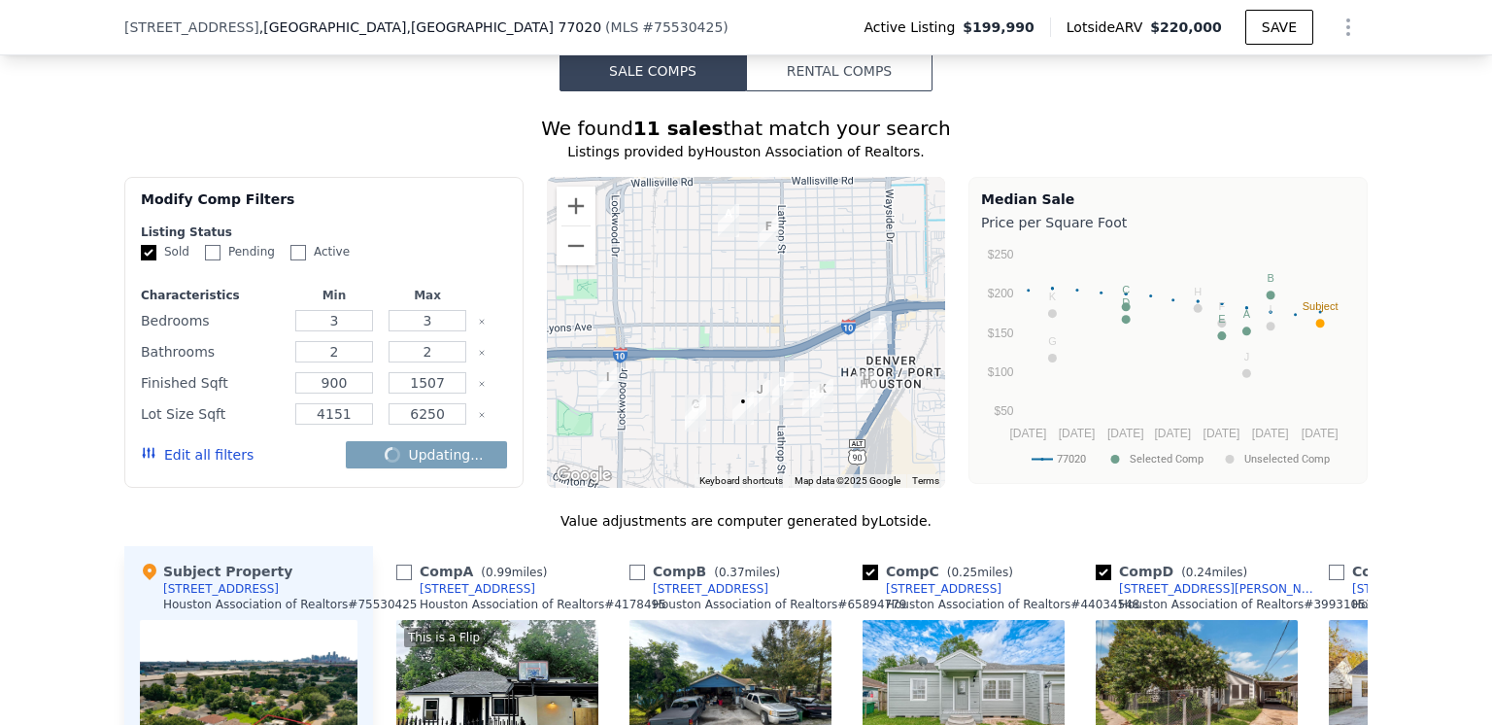
checkbox input "false"
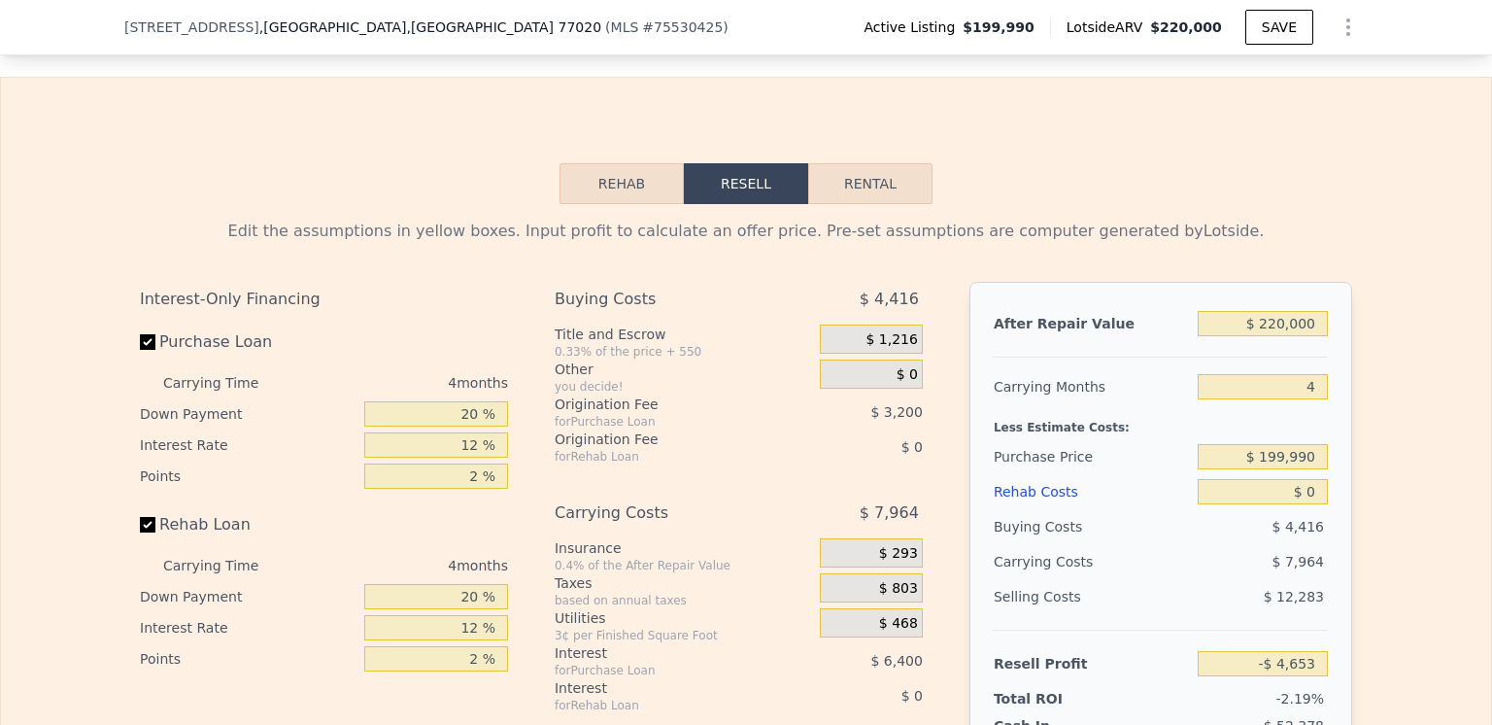
scroll to position [2809, 0]
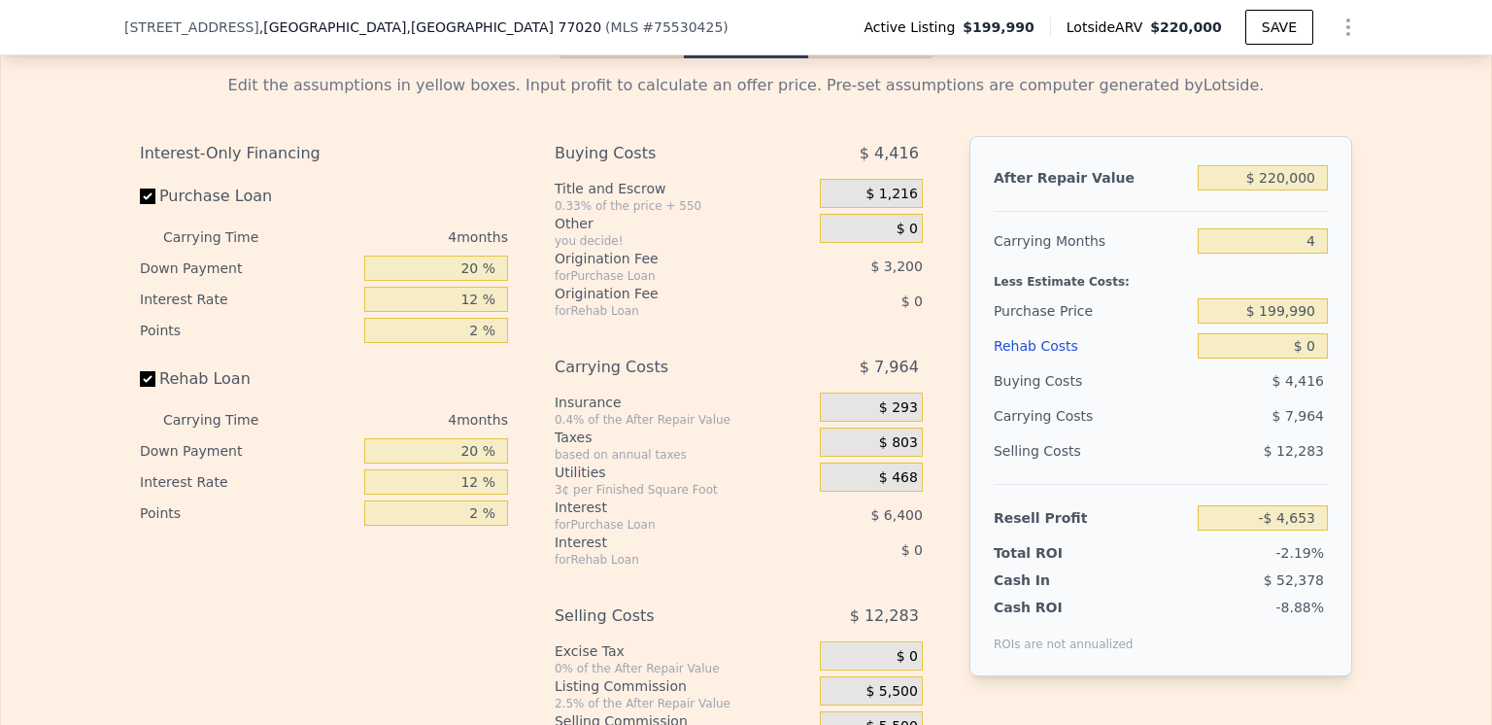
click at [1024, 353] on div "Rehab Costs" at bounding box center [1092, 345] width 196 height 35
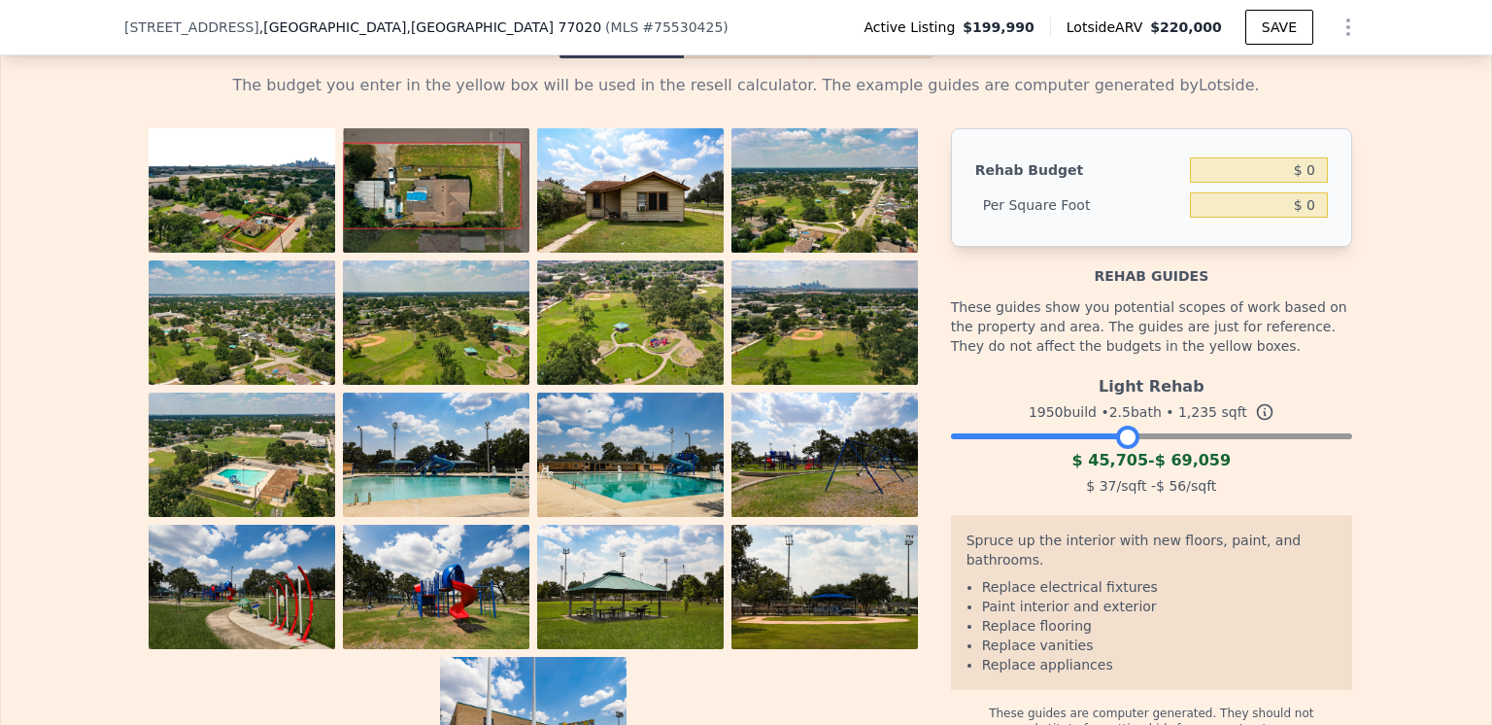
drag, startPoint x: 1333, startPoint y: 448, endPoint x: 1119, endPoint y: 447, distance: 214.6
click at [1119, 447] on div at bounding box center [1127, 436] width 23 height 23
click at [1310, 177] on input "$ 0" at bounding box center [1259, 169] width 138 height 25
type input "$ 45,000"
click at [1377, 219] on div "The budget you enter in the yellow box will be used in the resell calculator. T…" at bounding box center [746, 419] width 1490 height 723
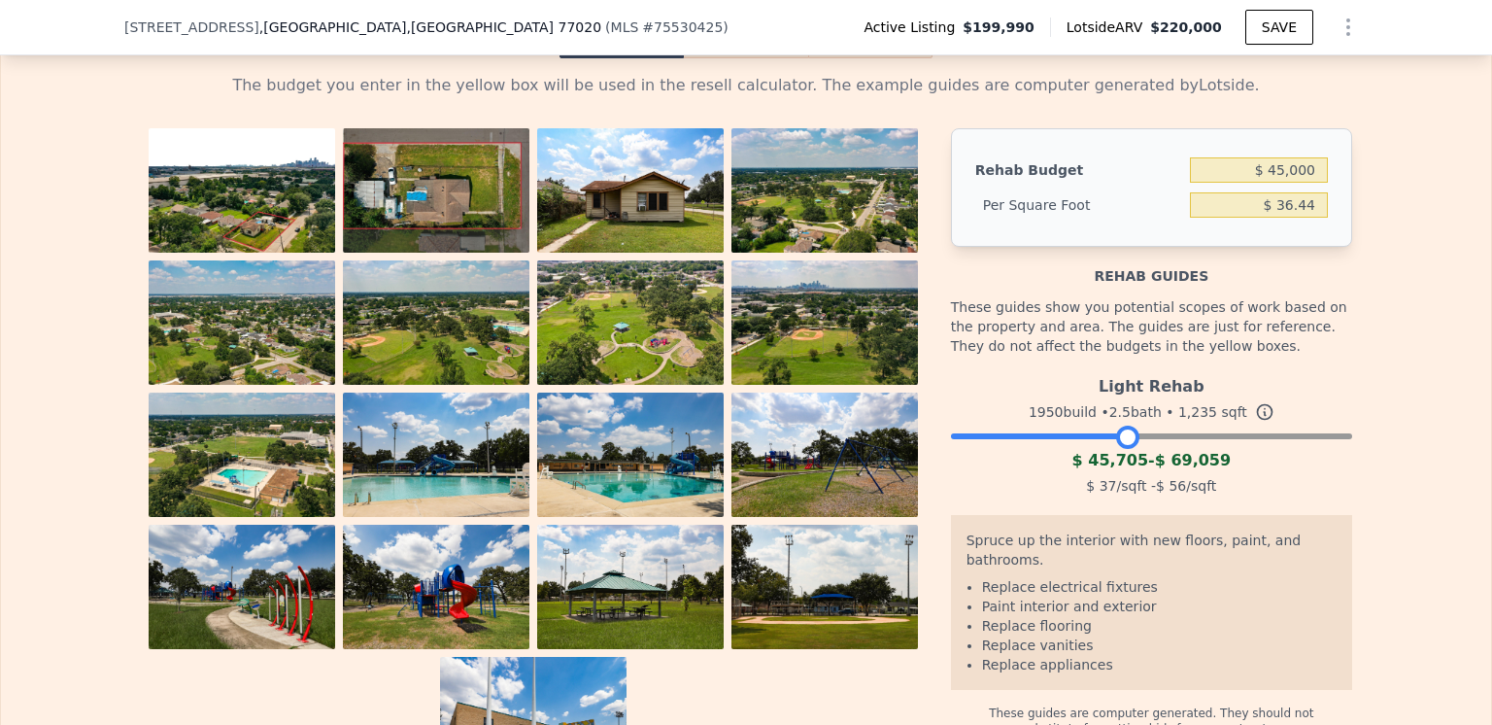
type input "$ 36.44"
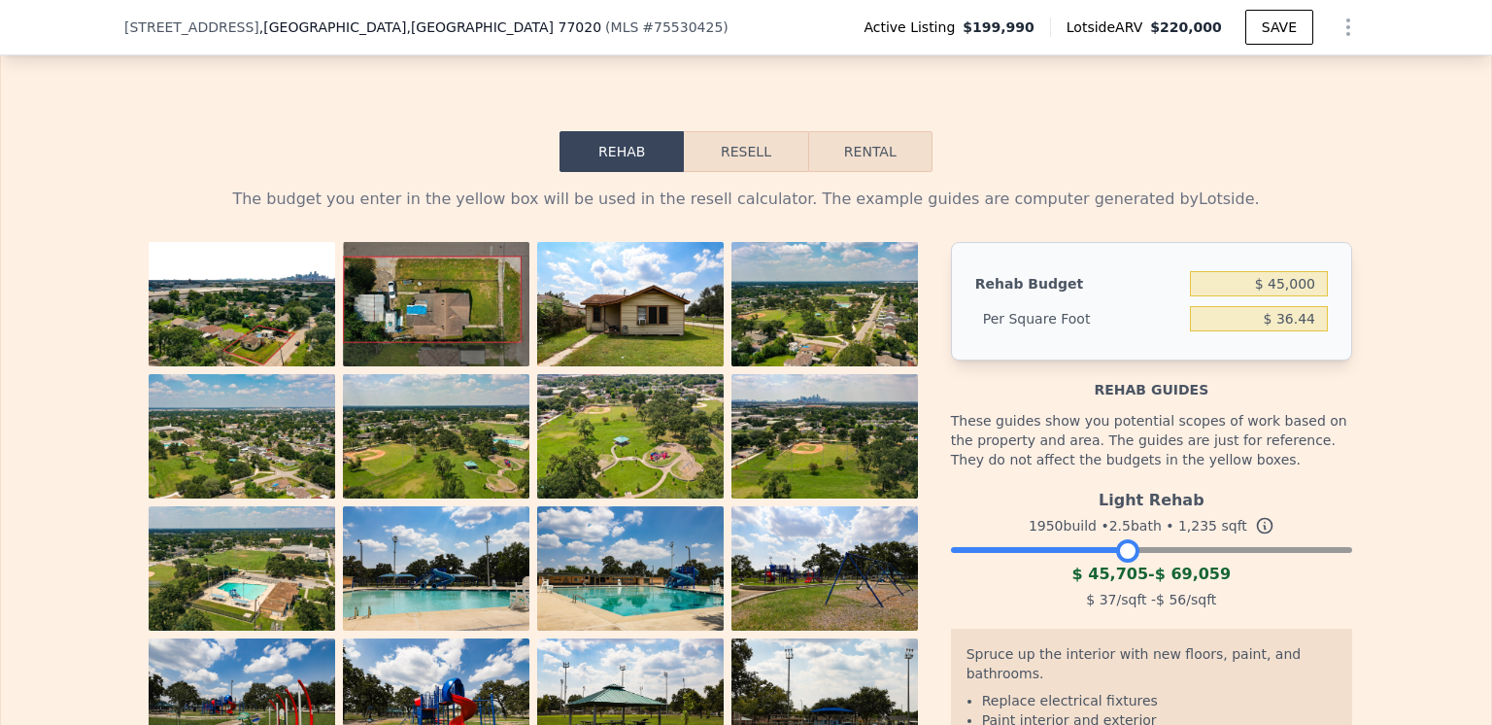
scroll to position [2615, 0]
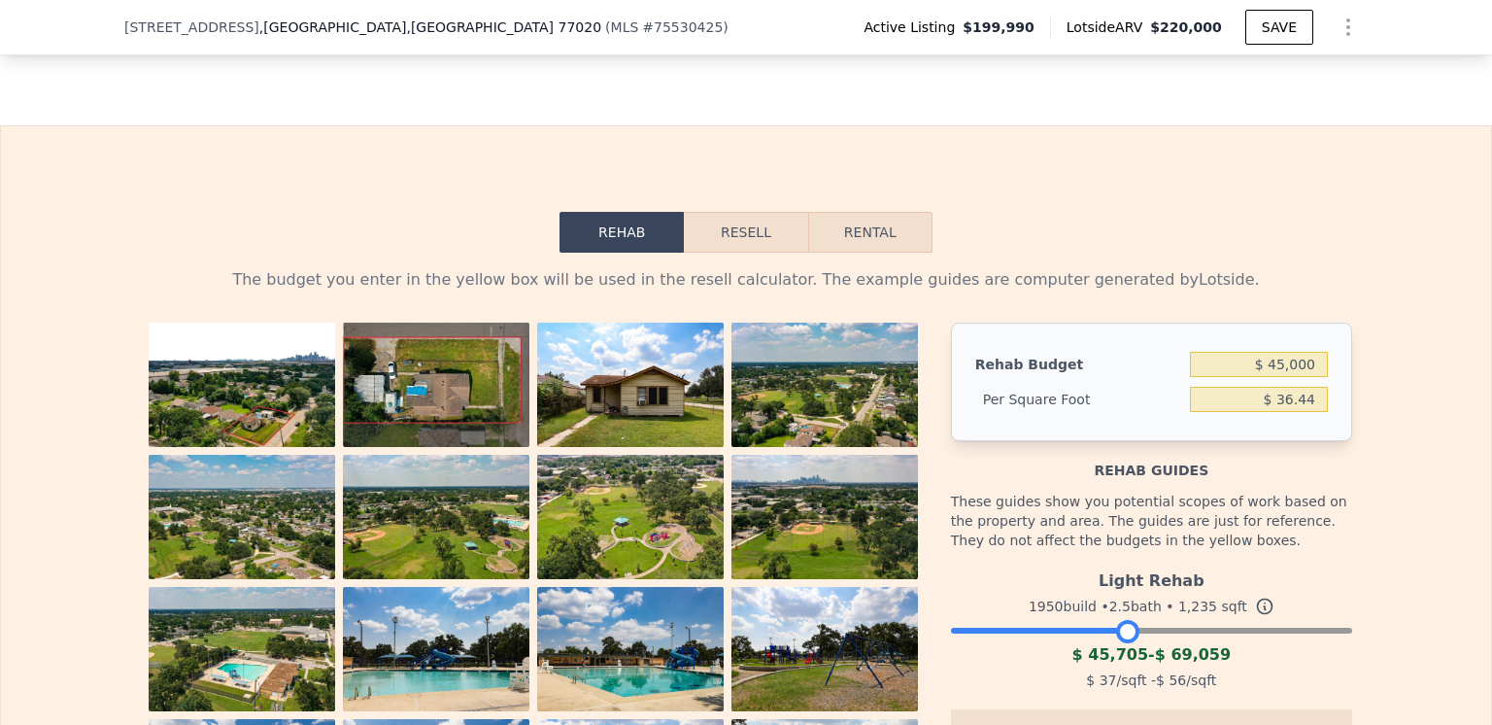
click at [738, 239] on button "Resell" at bounding box center [745, 232] width 123 height 41
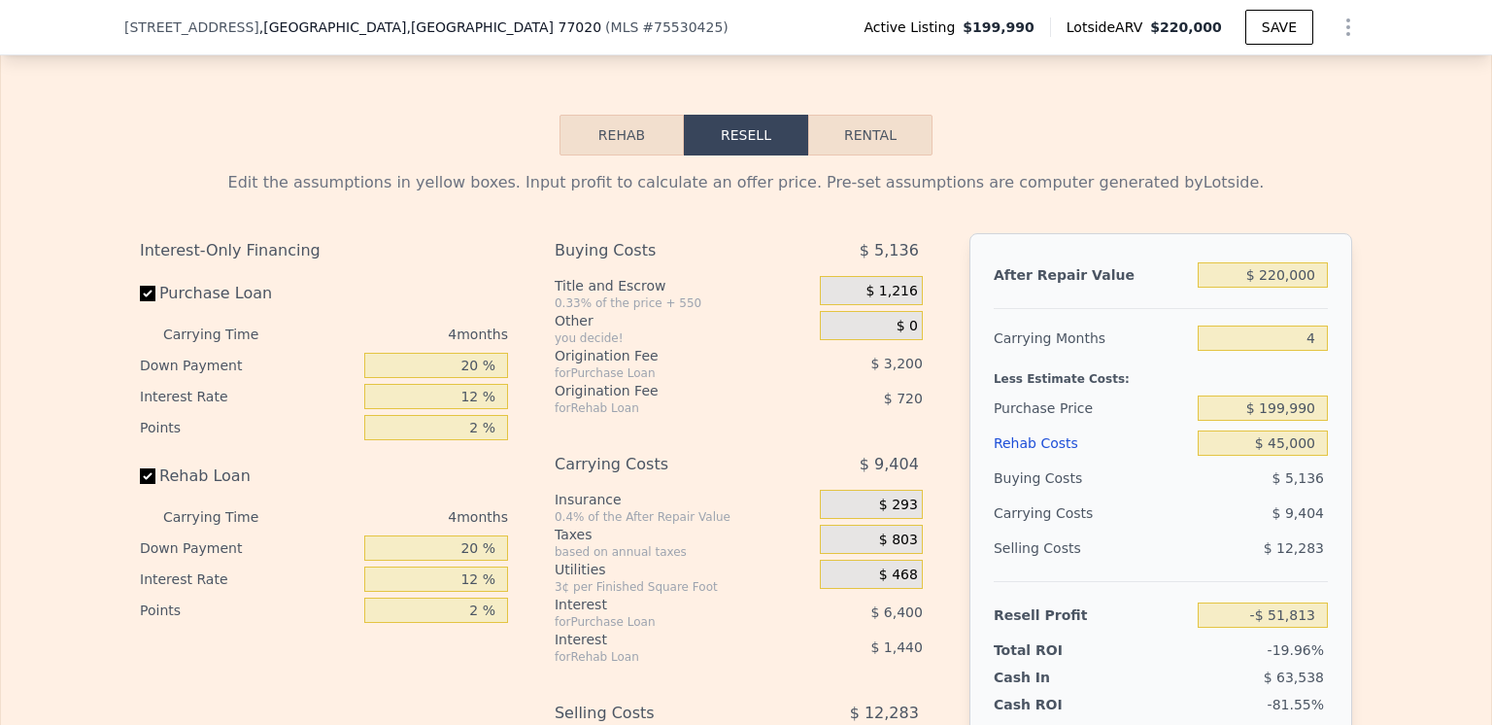
scroll to position [2809, 0]
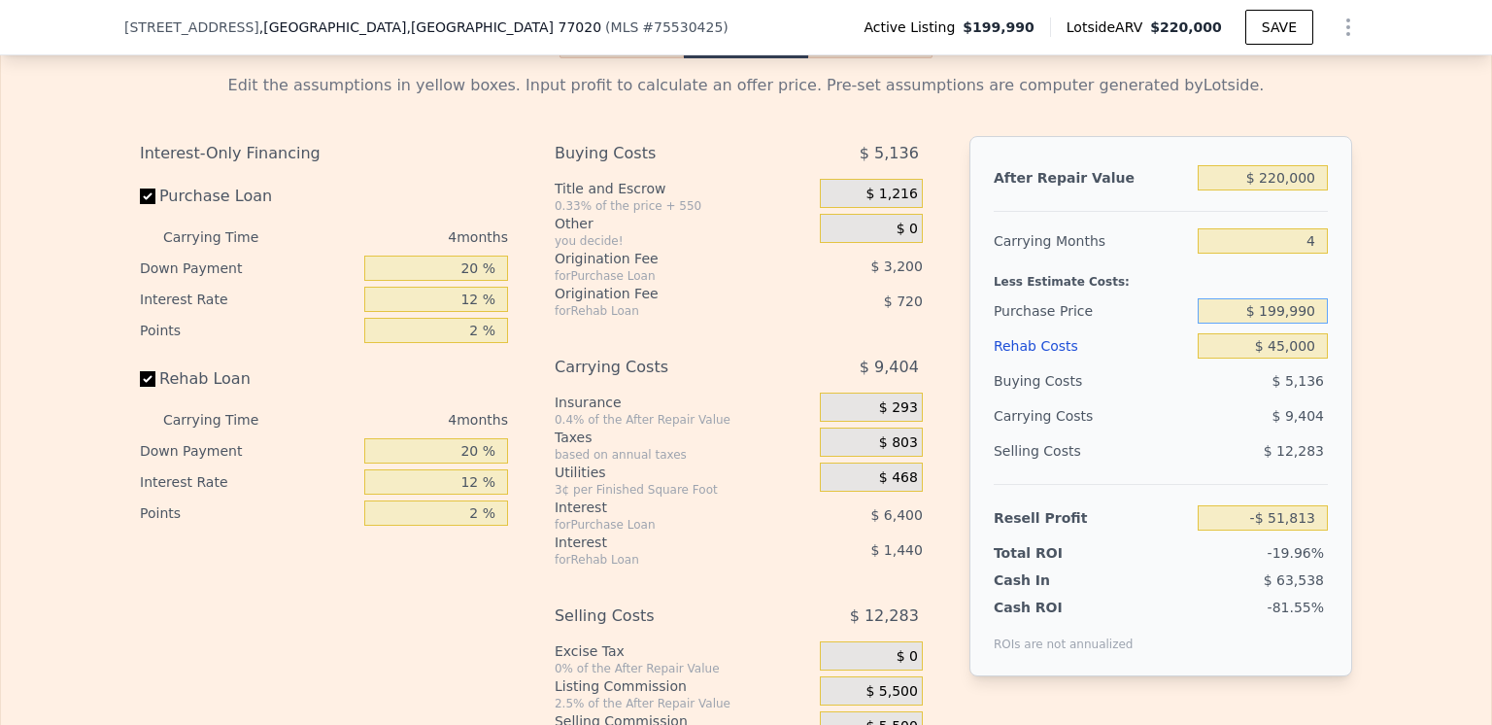
click at [1309, 320] on input "$ 199,990" at bounding box center [1263, 310] width 130 height 25
type input "$ 100,000"
click at [1410, 348] on div "Edit the assumptions in yellow boxes. Input profit to calculate an offer price.…" at bounding box center [746, 419] width 1490 height 723
type input "$ 53,310"
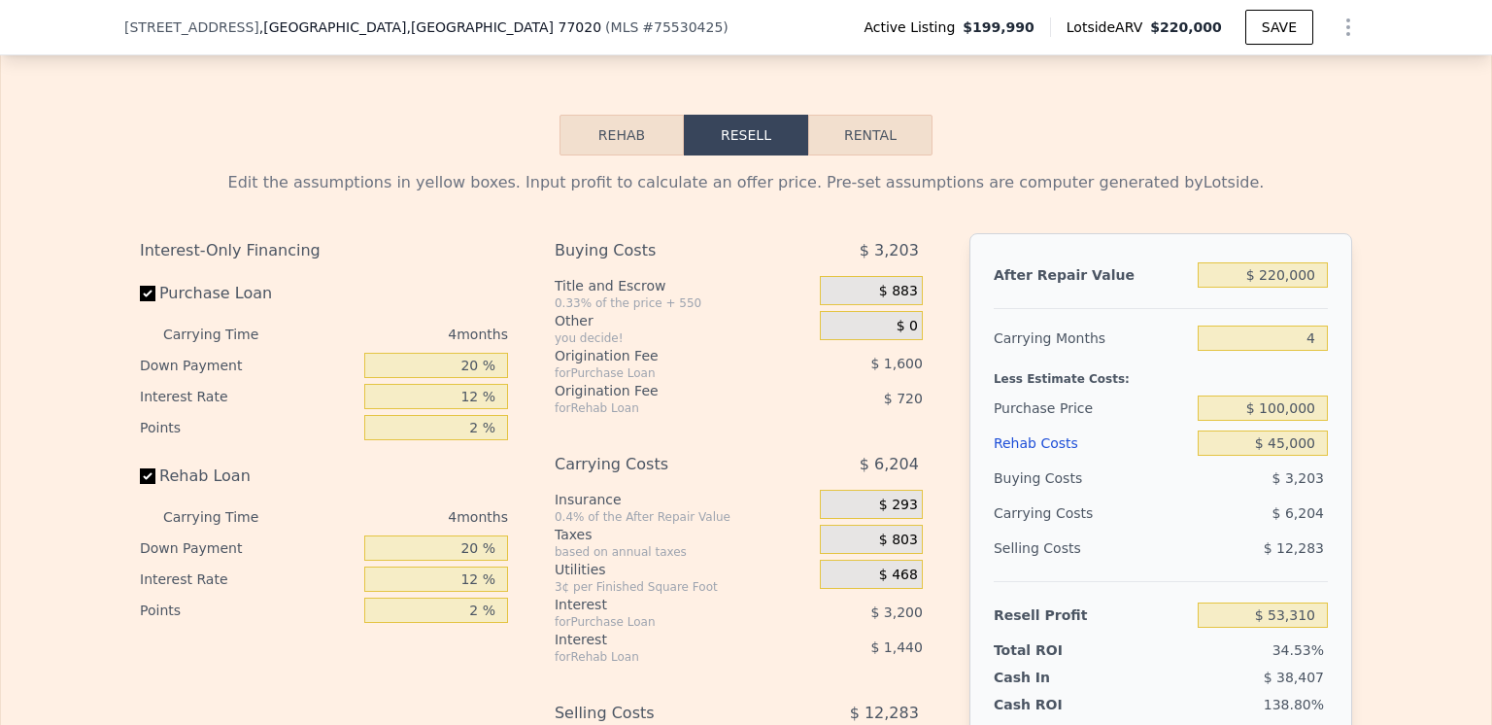
click at [855, 143] on button "Rental" at bounding box center [870, 135] width 124 height 41
select select "30"
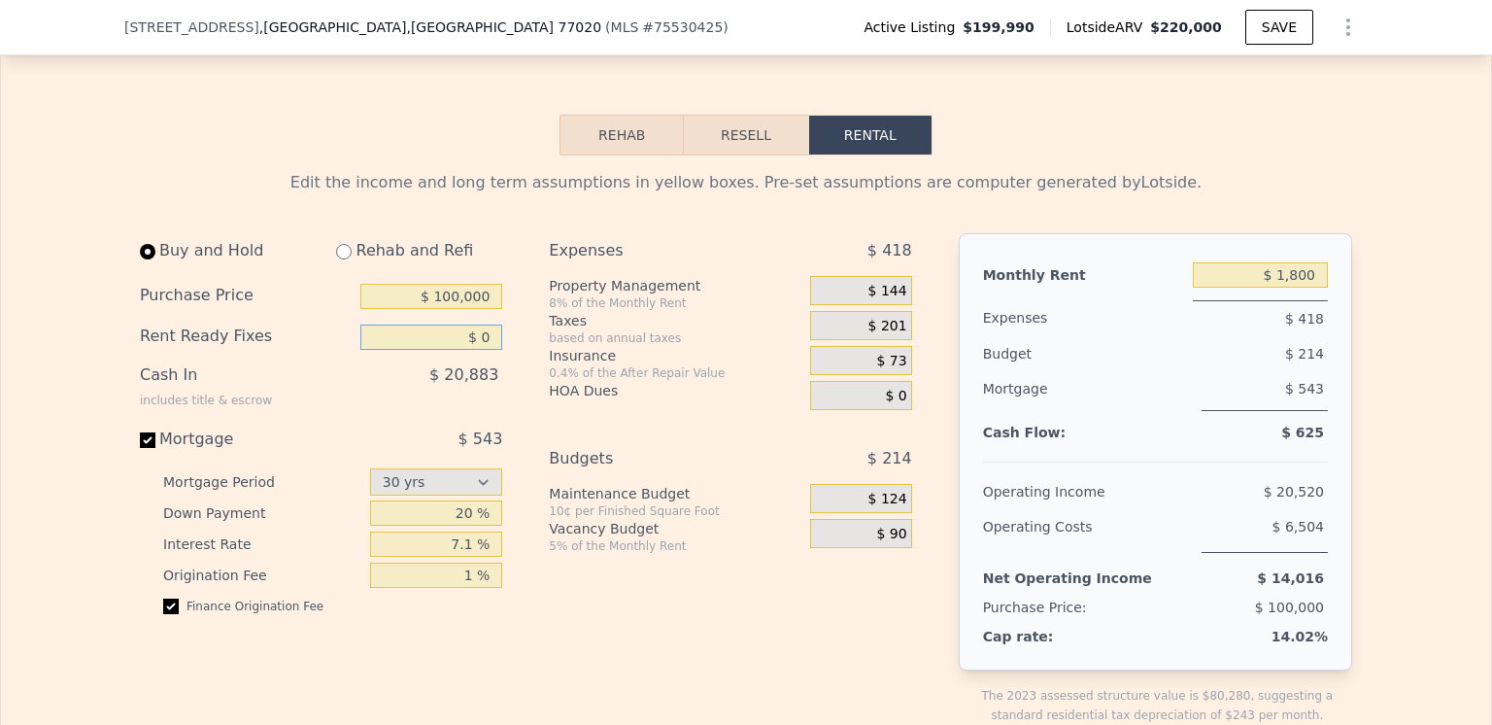
click at [481, 345] on input "$ 0" at bounding box center [431, 336] width 142 height 25
type input "$ 45,000"
click at [725, 330] on div "Taxes" at bounding box center [675, 320] width 253 height 19
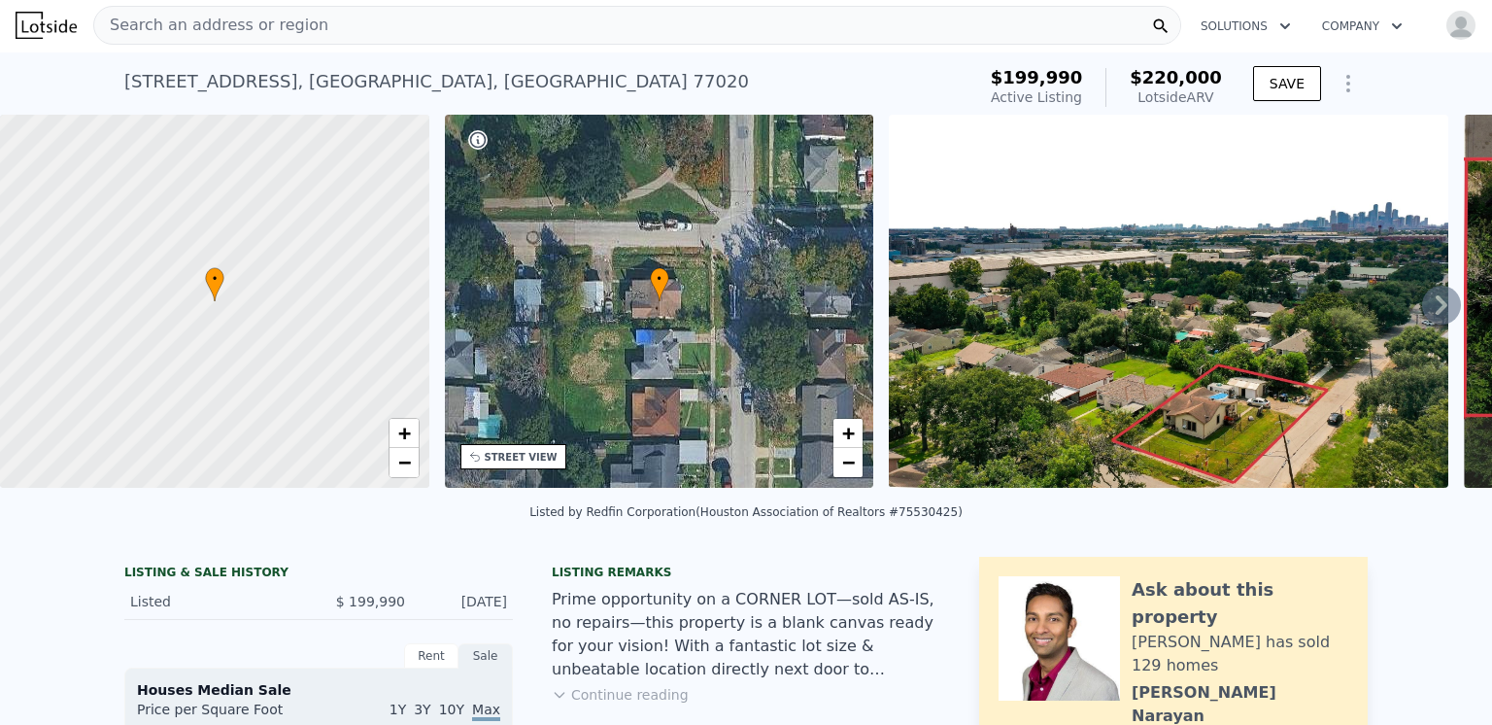
scroll to position [0, 0]
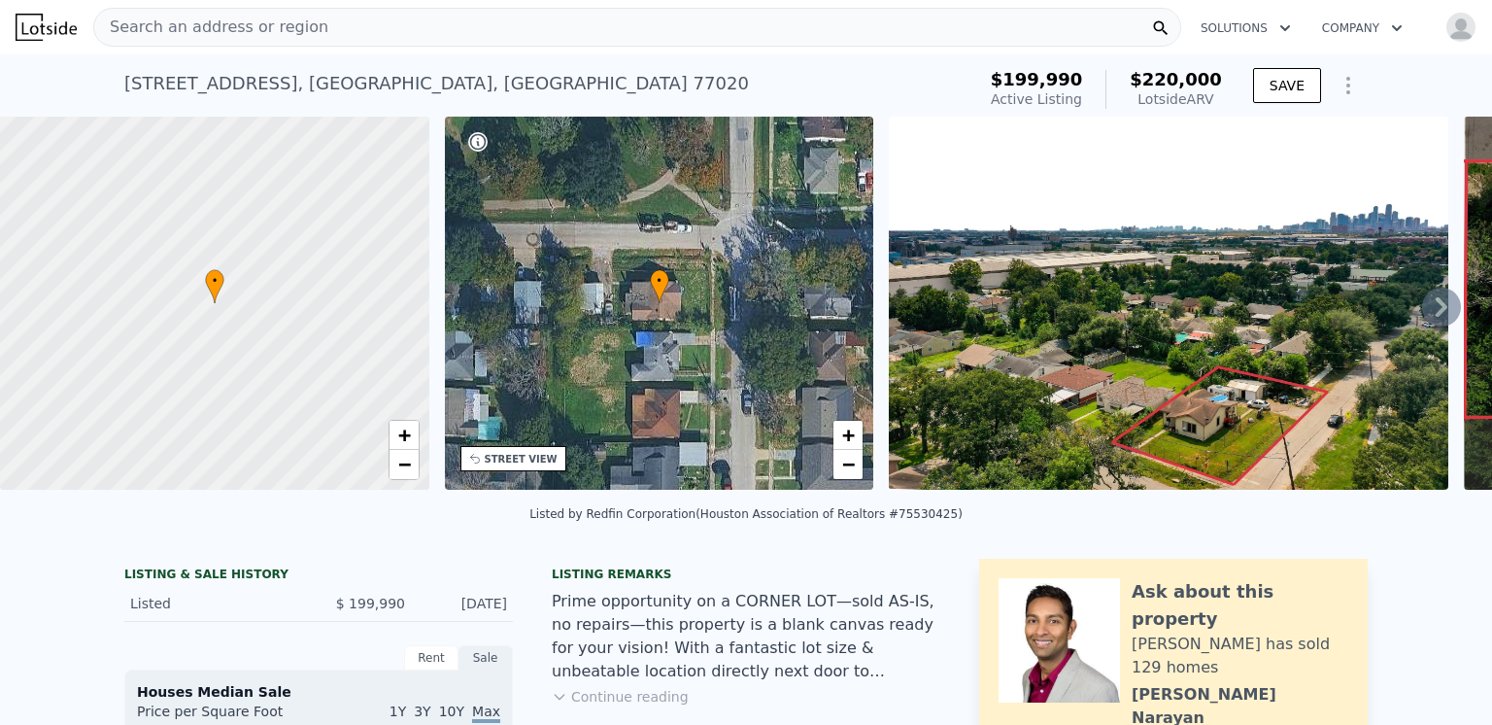
click at [1259, 260] on img at bounding box center [1168, 303] width 559 height 373
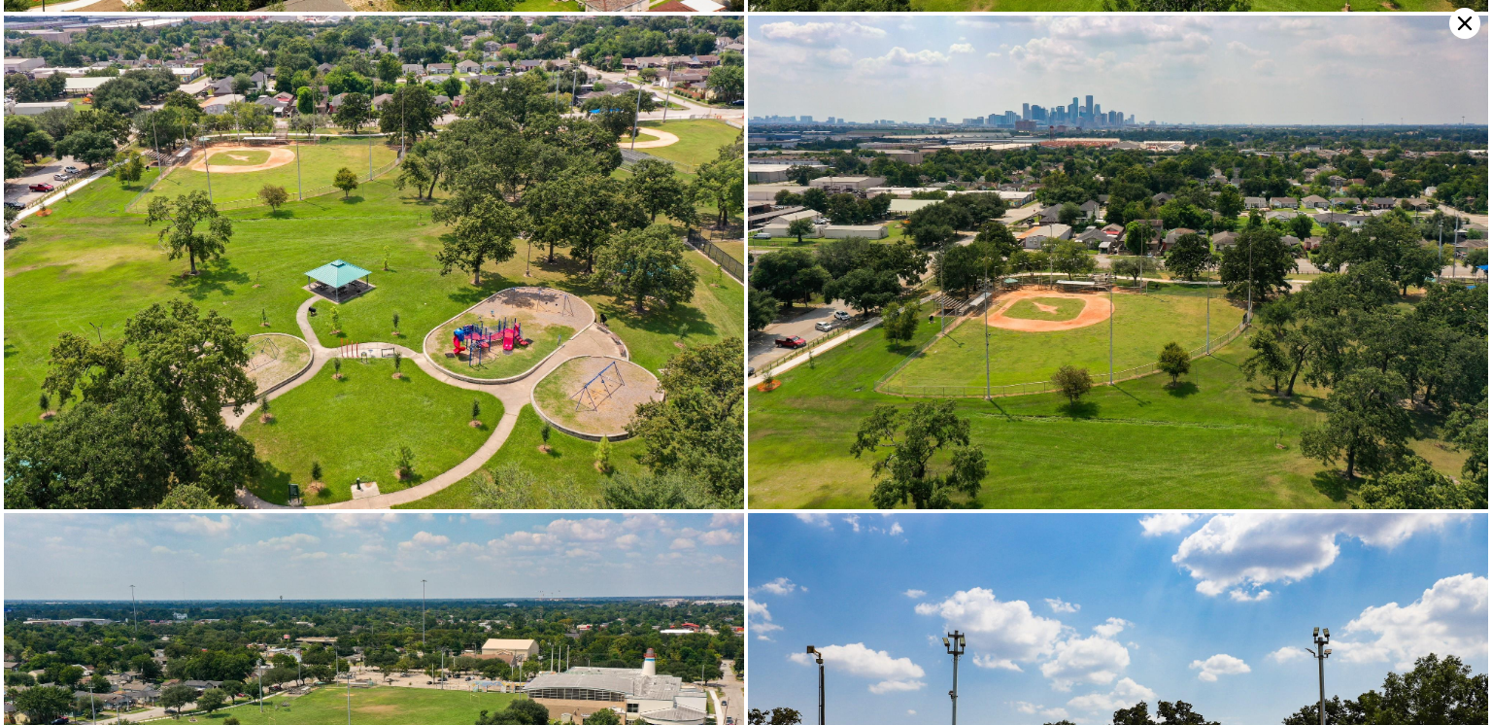
scroll to position [1476, 0]
click at [1460, 19] on icon at bounding box center [1465, 24] width 14 height 14
